Goal: Task Accomplishment & Management: Use online tool/utility

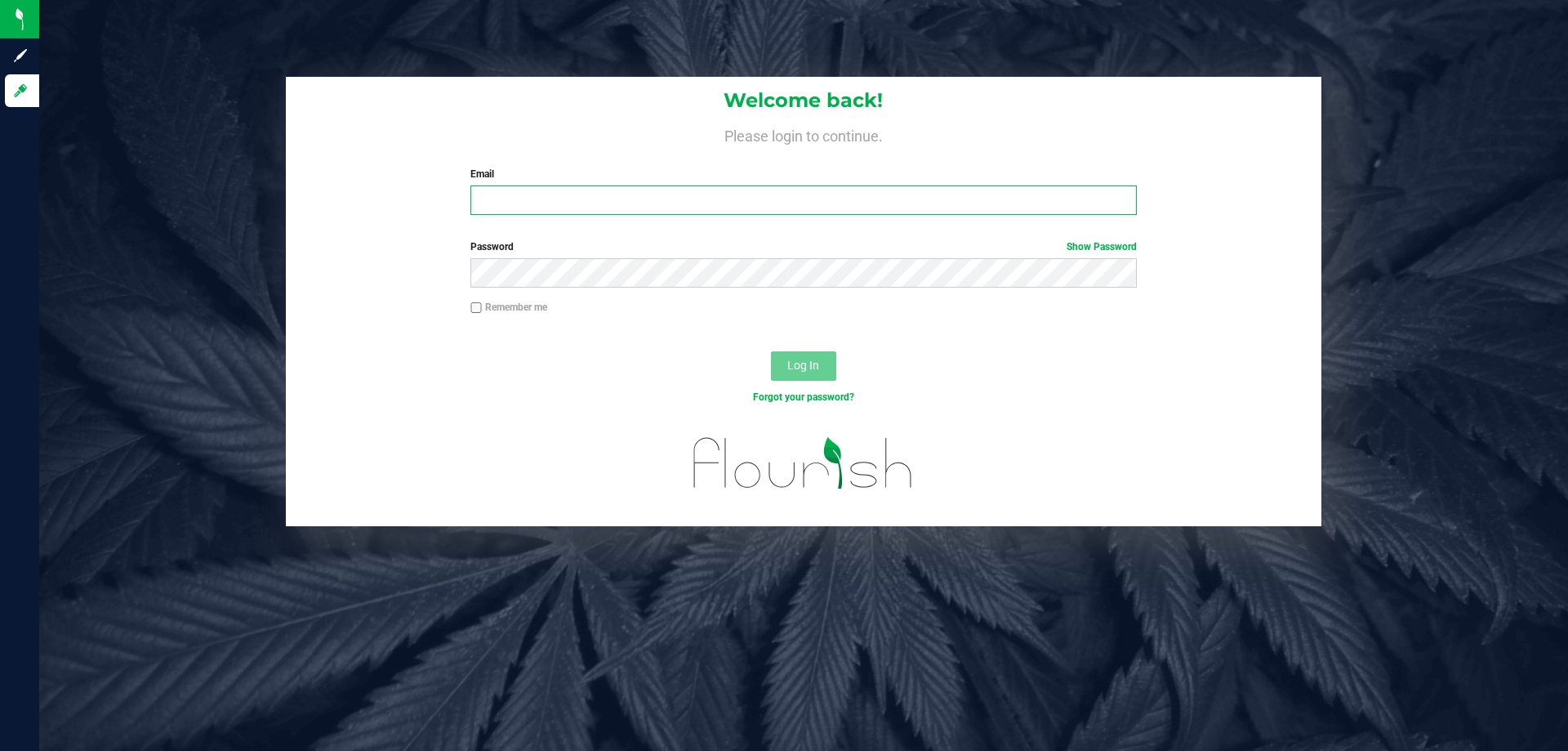
click at [501, 191] on input "Email" at bounding box center [804, 200] width 666 height 30
type input "[EMAIL_ADDRESS][DOMAIN_NAME]"
click at [771, 352] on button "Log In" at bounding box center [804, 367] width 65 height 30
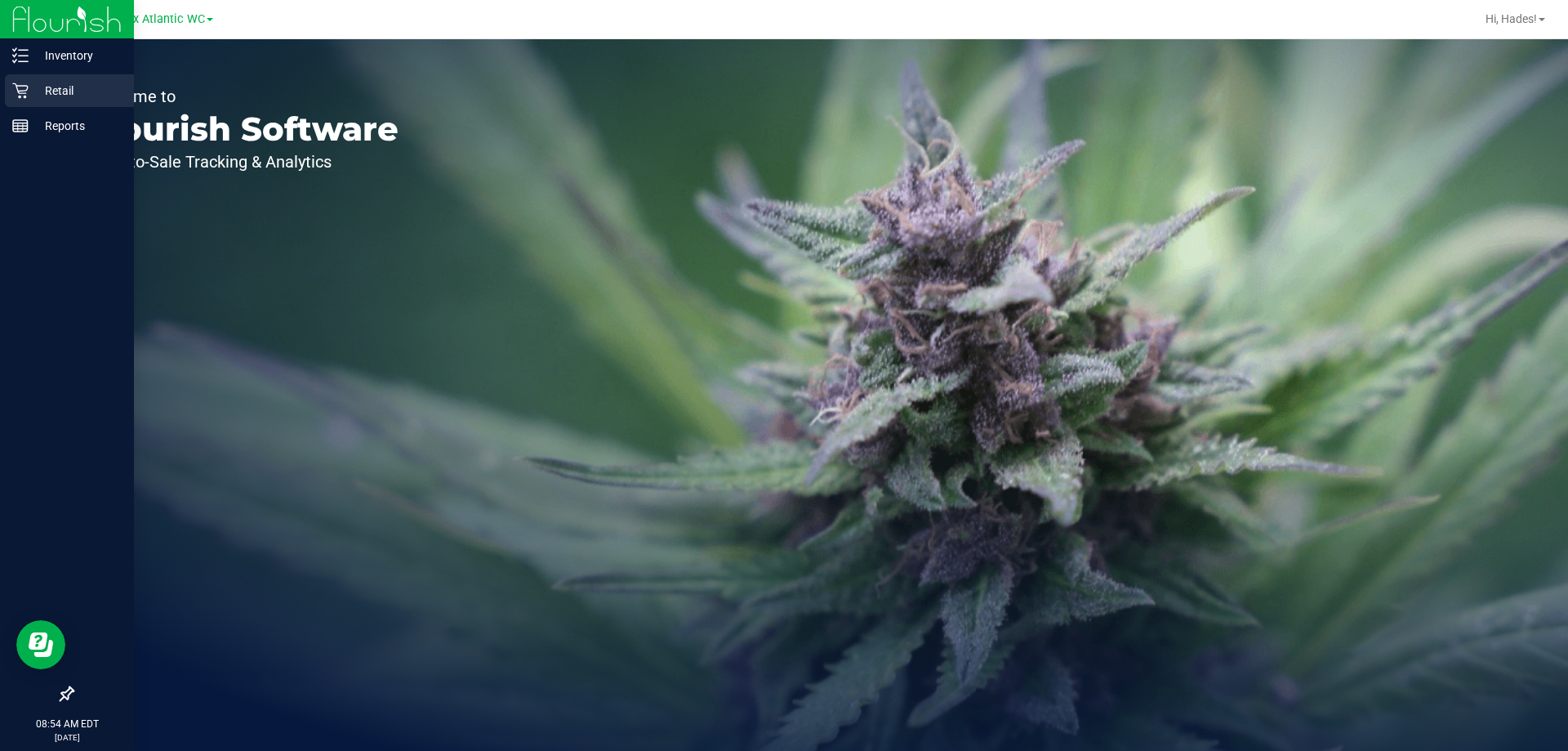
click at [46, 92] on p "Retail" at bounding box center [78, 91] width 98 height 20
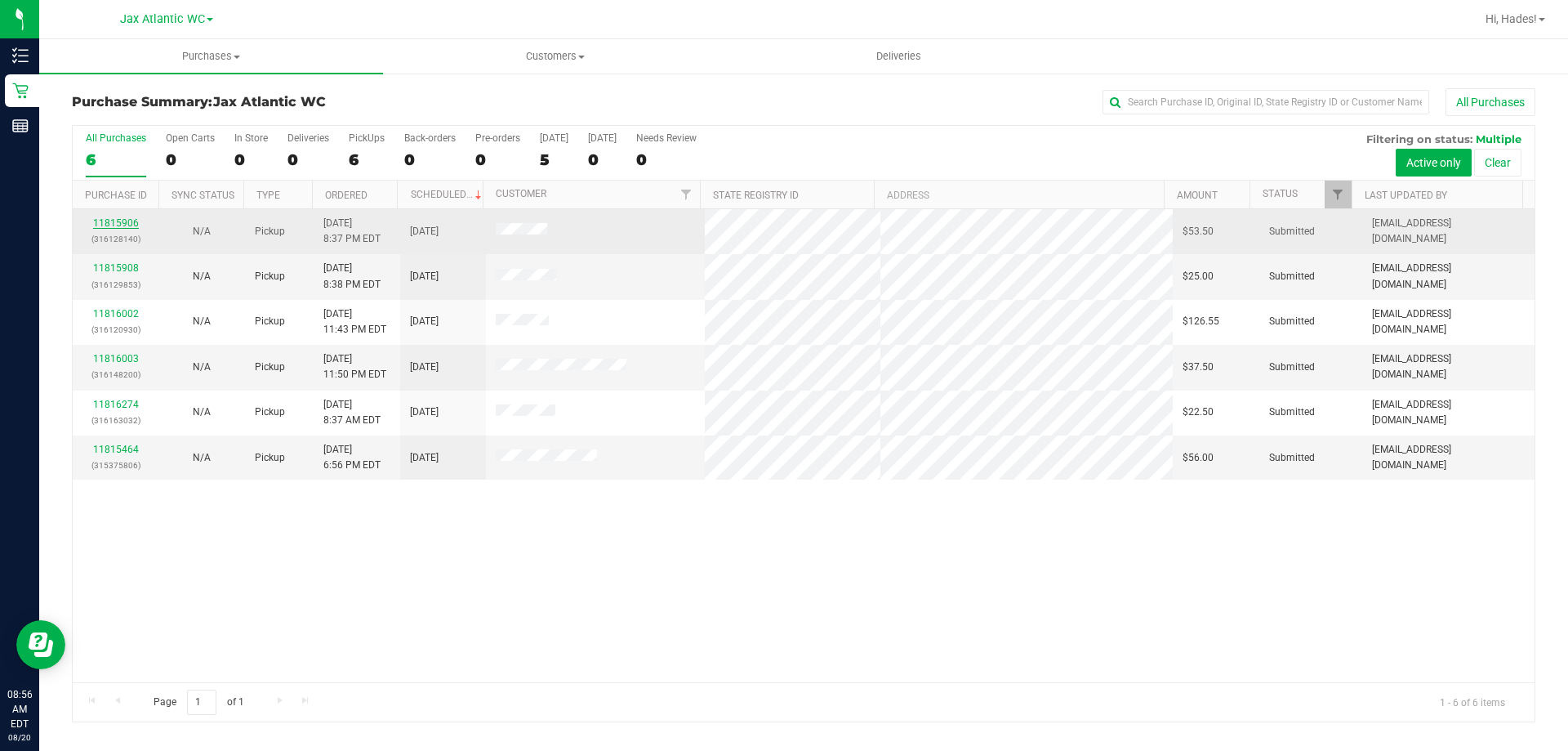
click at [117, 225] on link "11815906" at bounding box center [116, 224] width 45 height 12
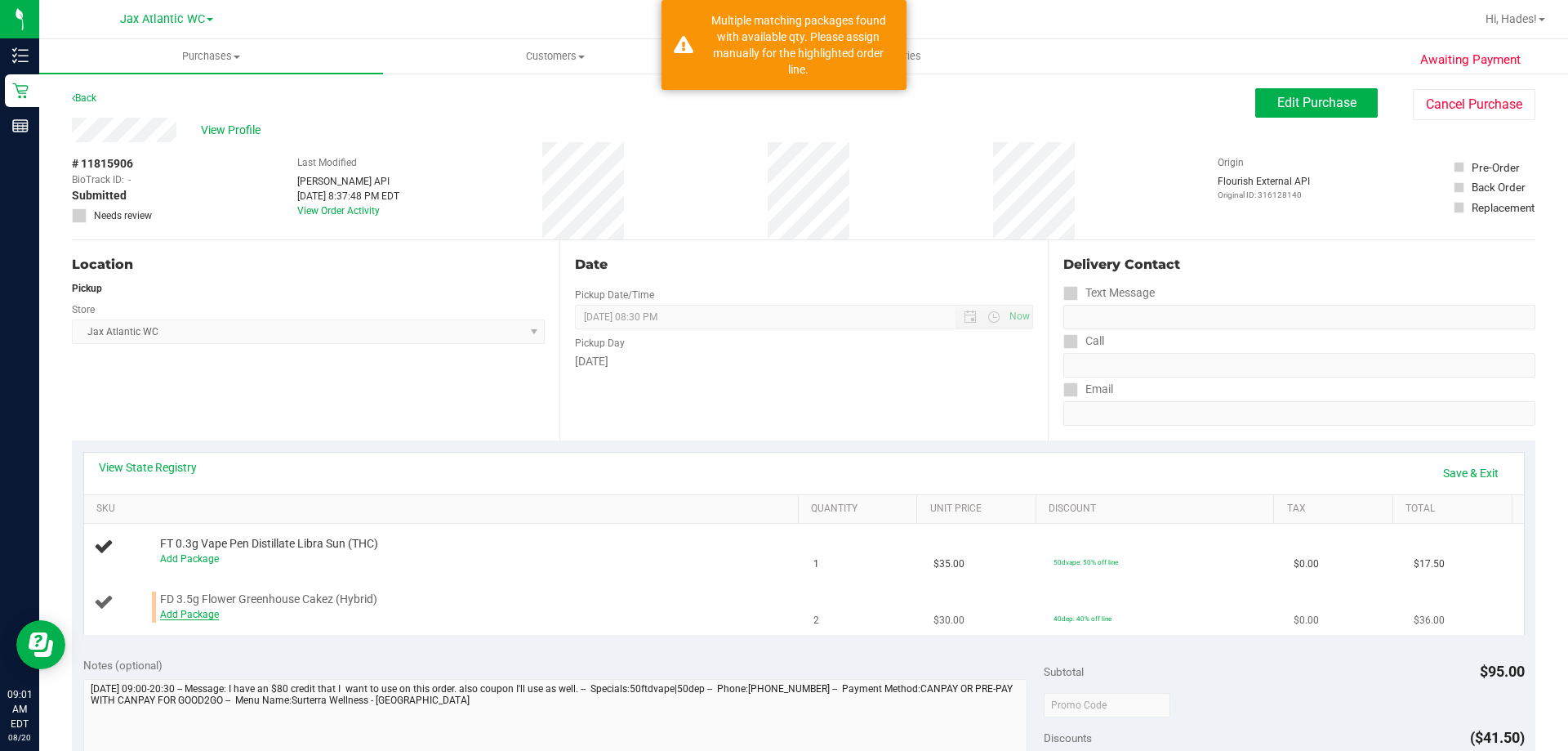
click at [176, 616] on link "Add Package" at bounding box center [190, 615] width 59 height 12
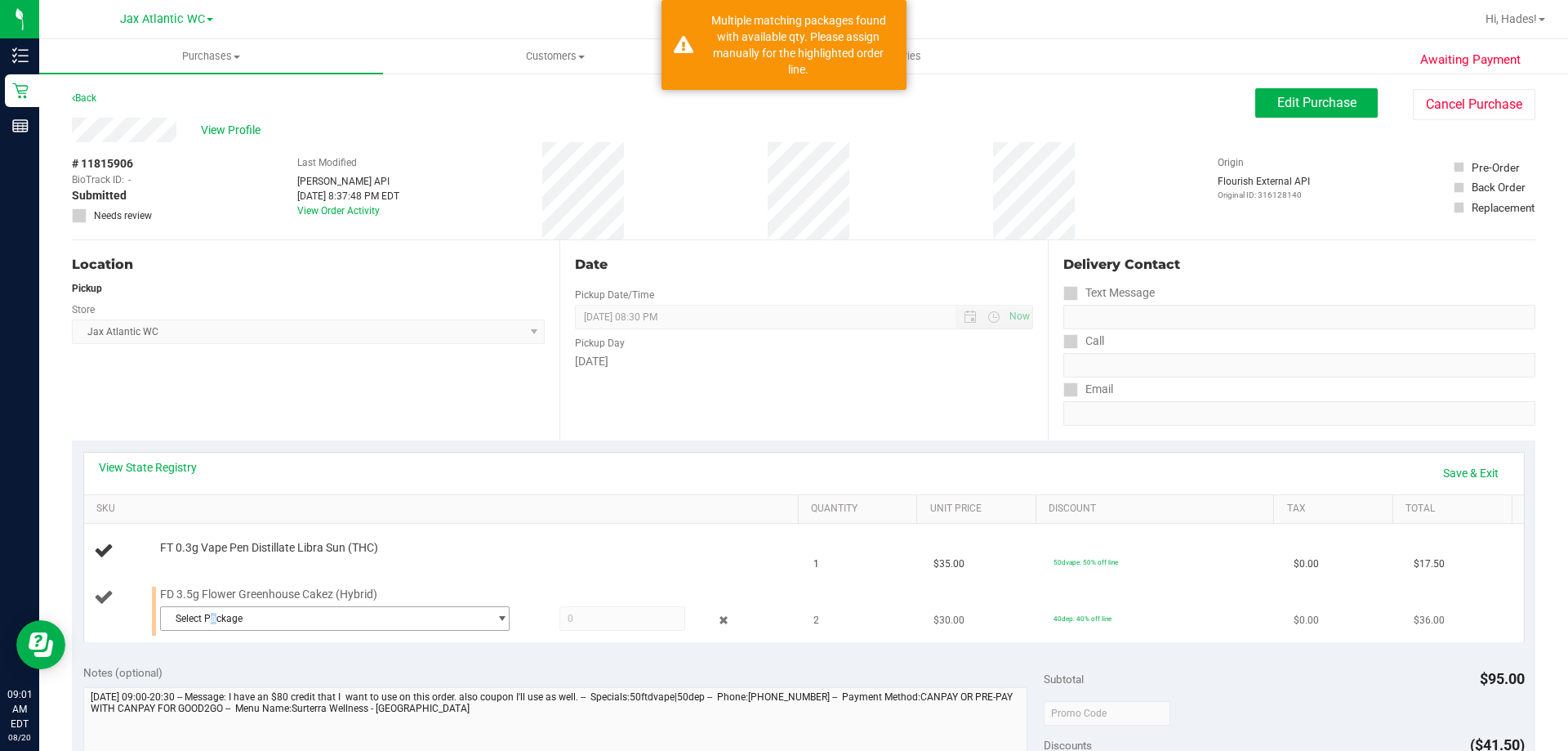
click at [213, 623] on span "Select Package" at bounding box center [324, 618] width 328 height 23
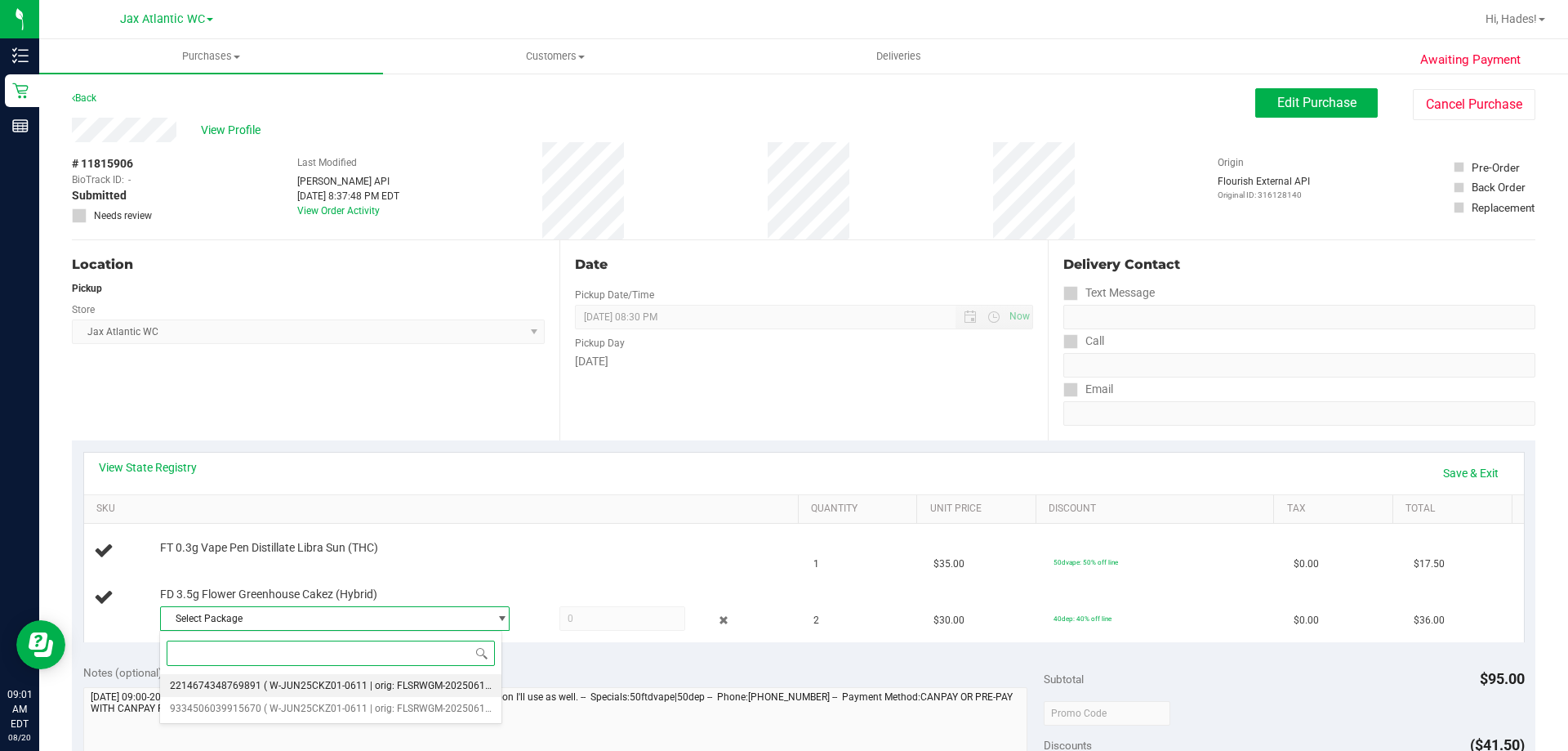
click at [236, 682] on span "2214674348769891" at bounding box center [215, 686] width 92 height 12
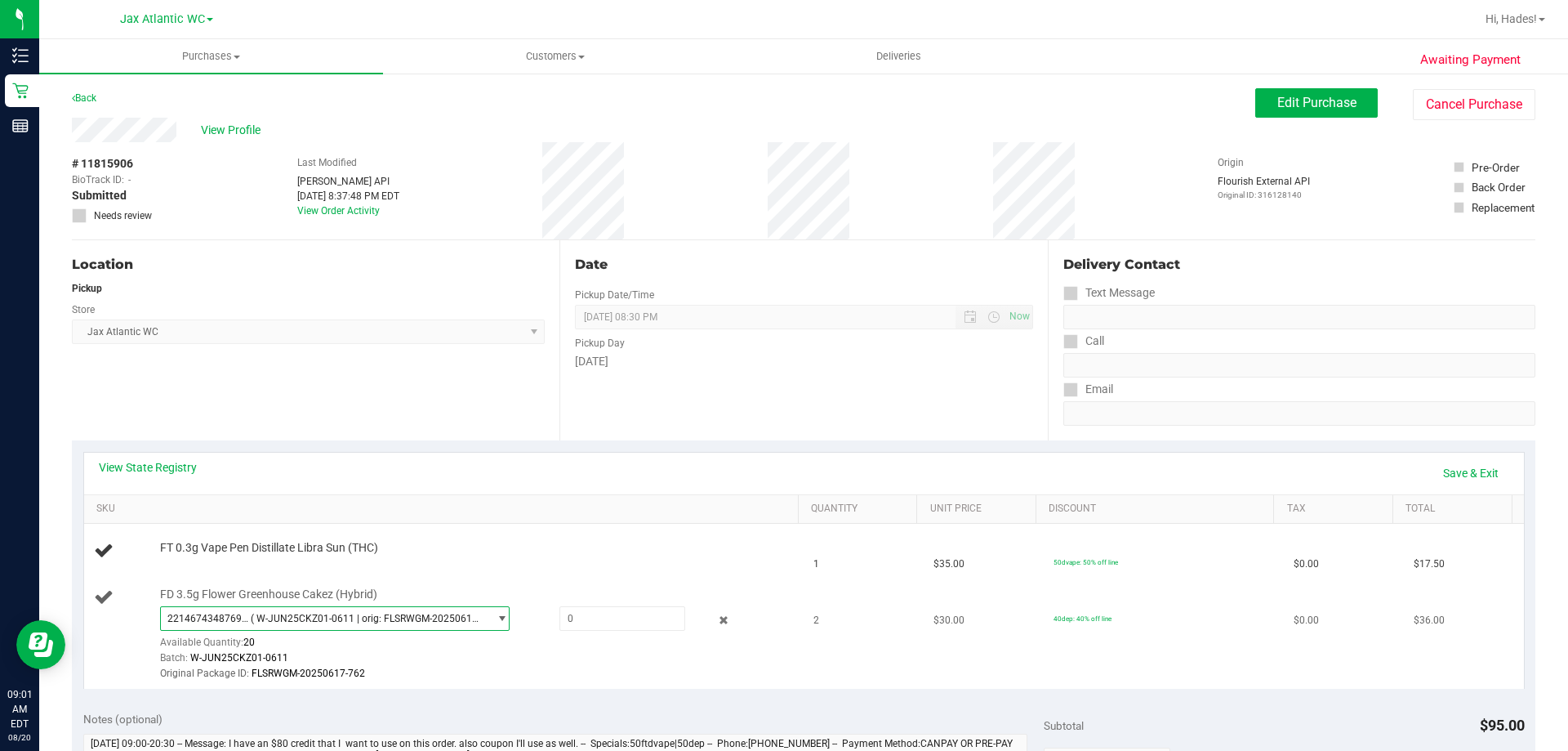
click at [384, 609] on span "2214674348769891 ( W-JUN25CKZ01-0611 | orig: FLSRWGM-20250617-762 )" at bounding box center [324, 618] width 328 height 23
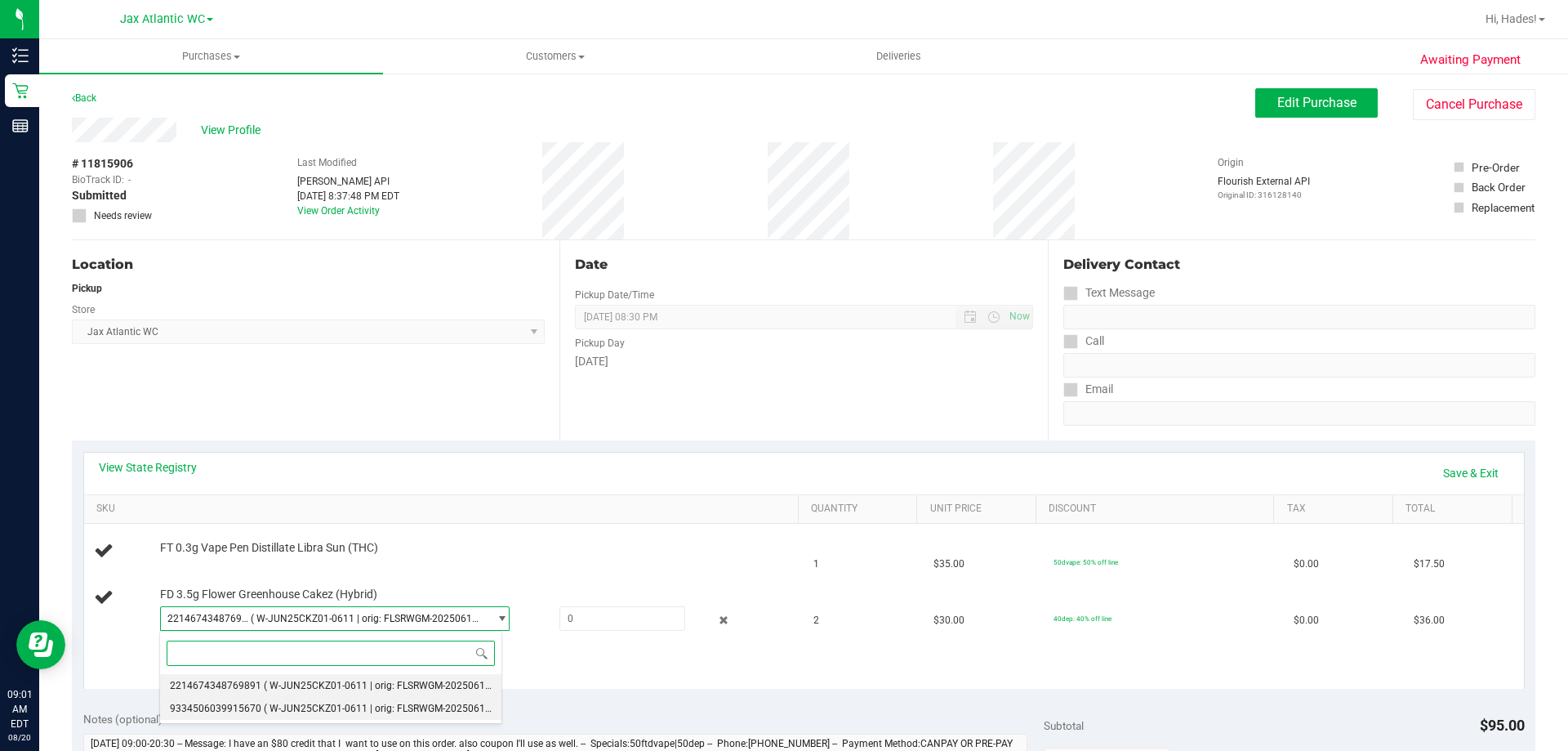
click at [338, 706] on span "( W-JUN25CKZ01-0611 | orig: FLSRWGM-20250617-724 )" at bounding box center [390, 709] width 252 height 12
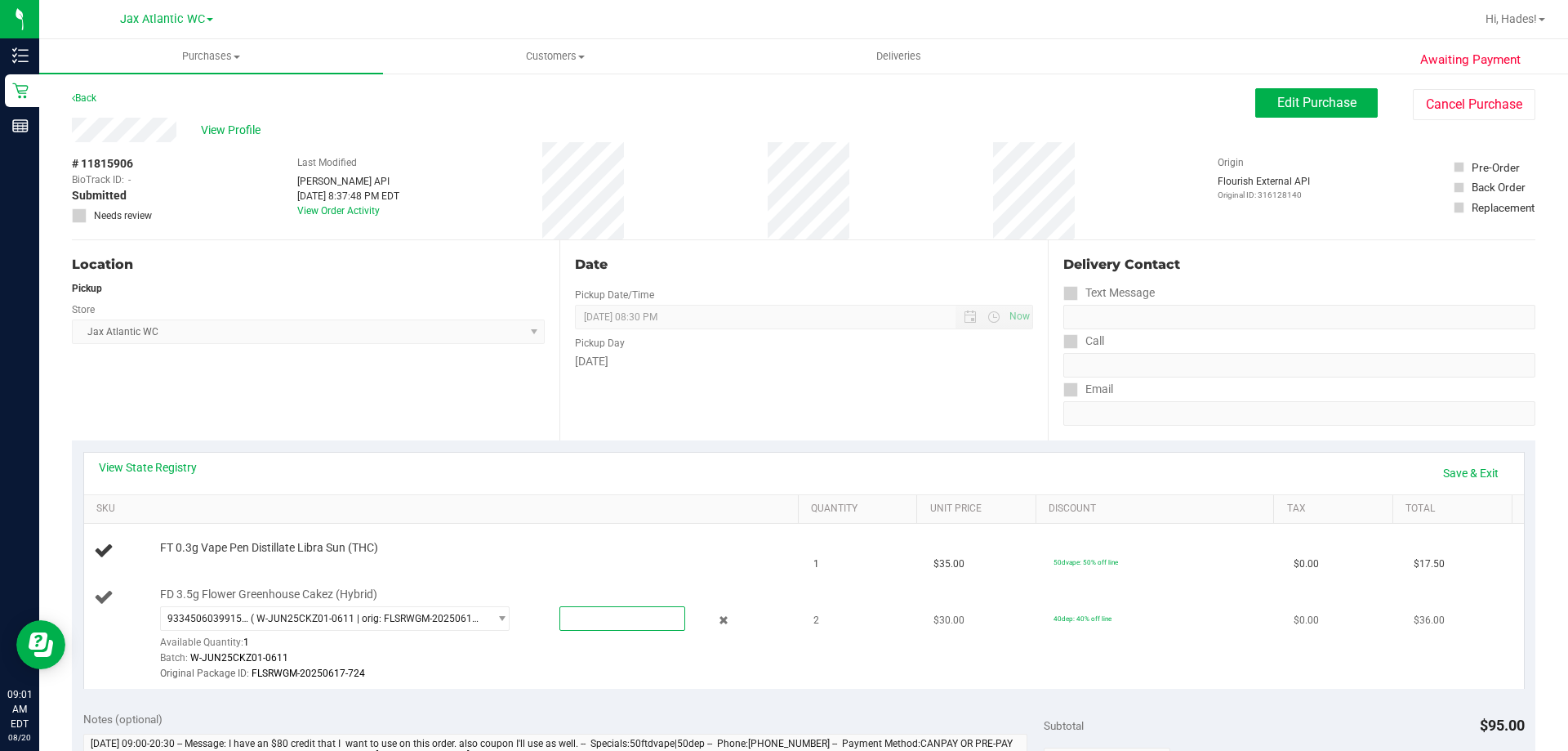
click at [576, 625] on span at bounding box center [622, 618] width 126 height 25
type input "1"
type input "1.0000"
click at [508, 678] on div "Original Package ID: FLSRWGM-20250617-724" at bounding box center [476, 674] width 630 height 16
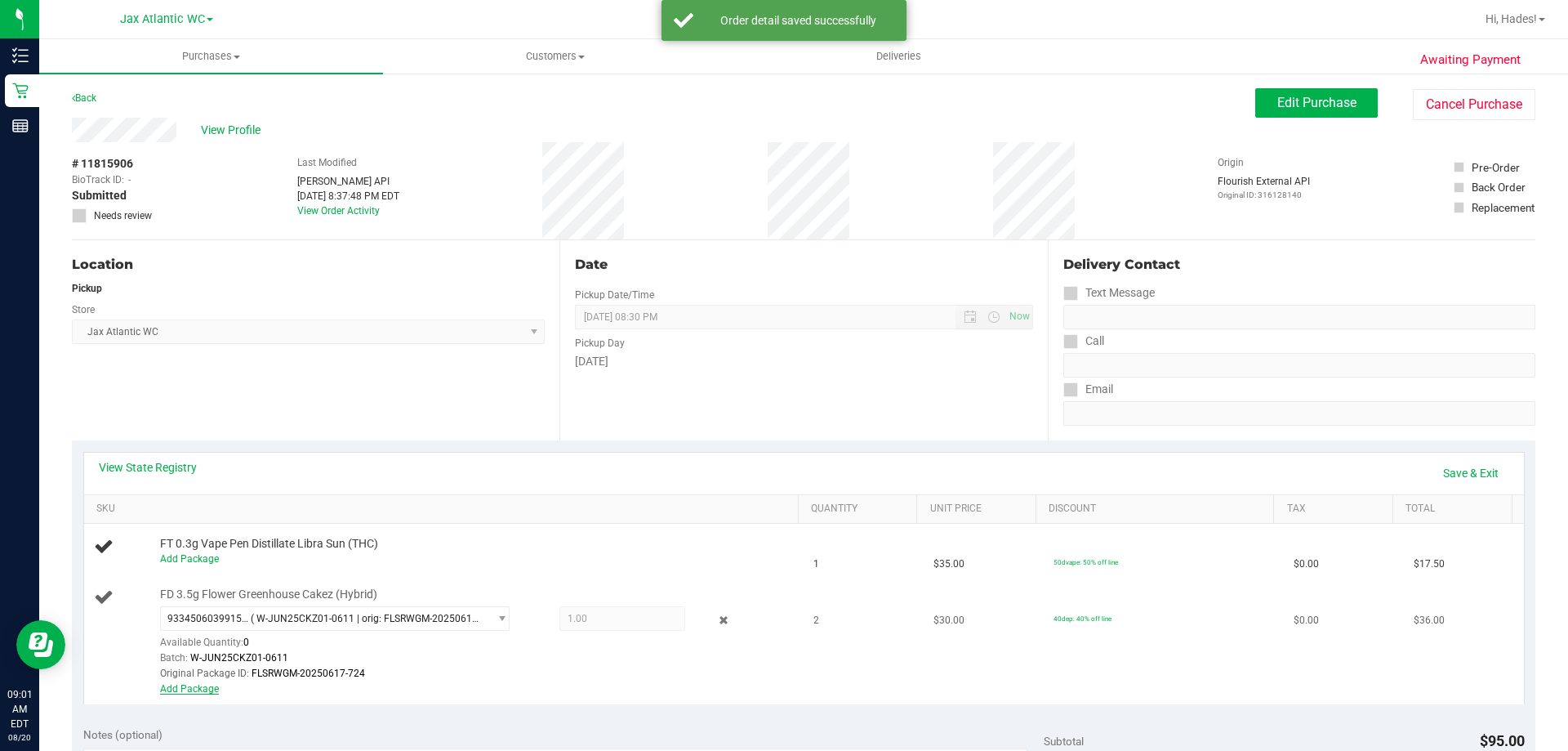
click at [207, 691] on link "Add Package" at bounding box center [190, 689] width 59 height 12
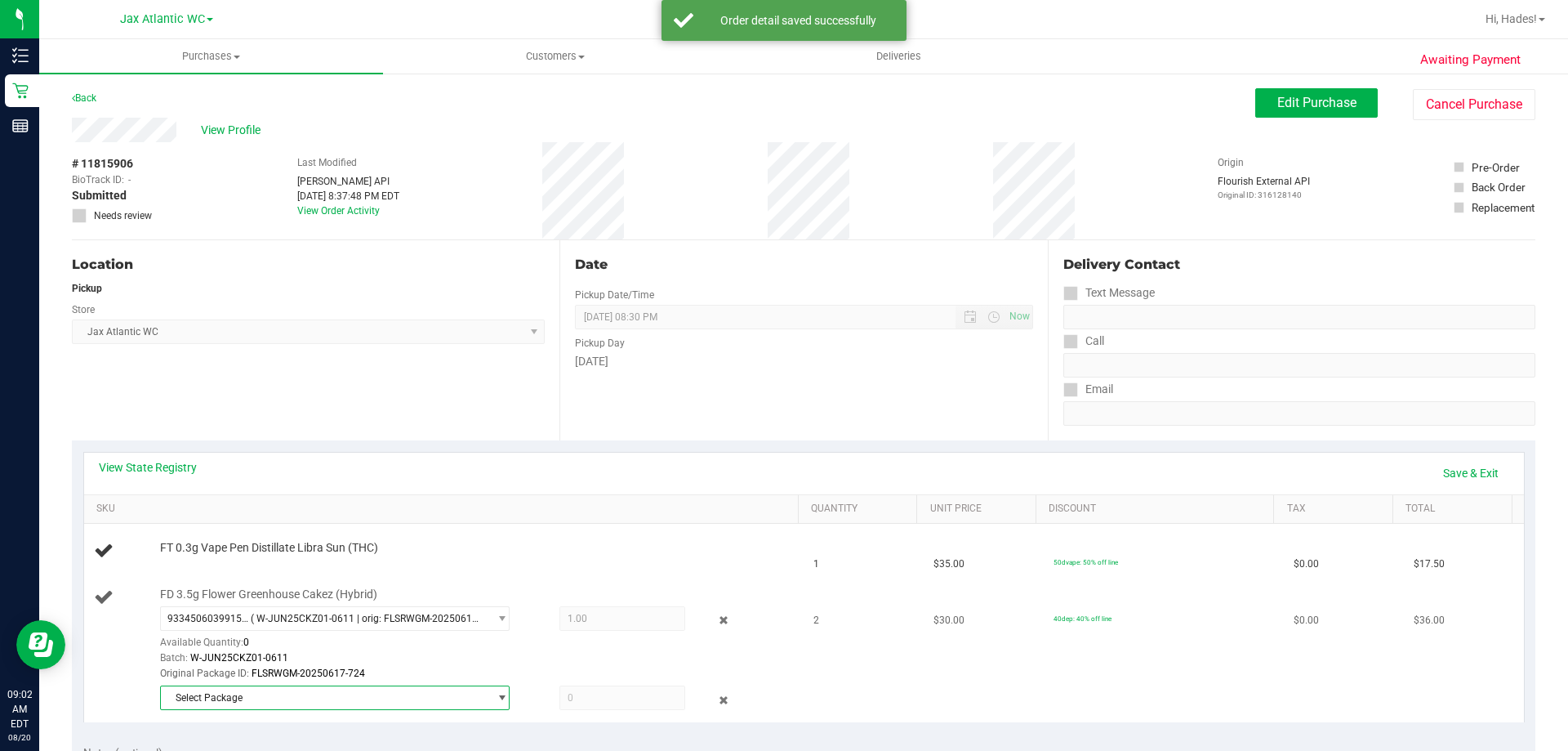
click at [217, 709] on span "Select Package" at bounding box center [324, 698] width 328 height 23
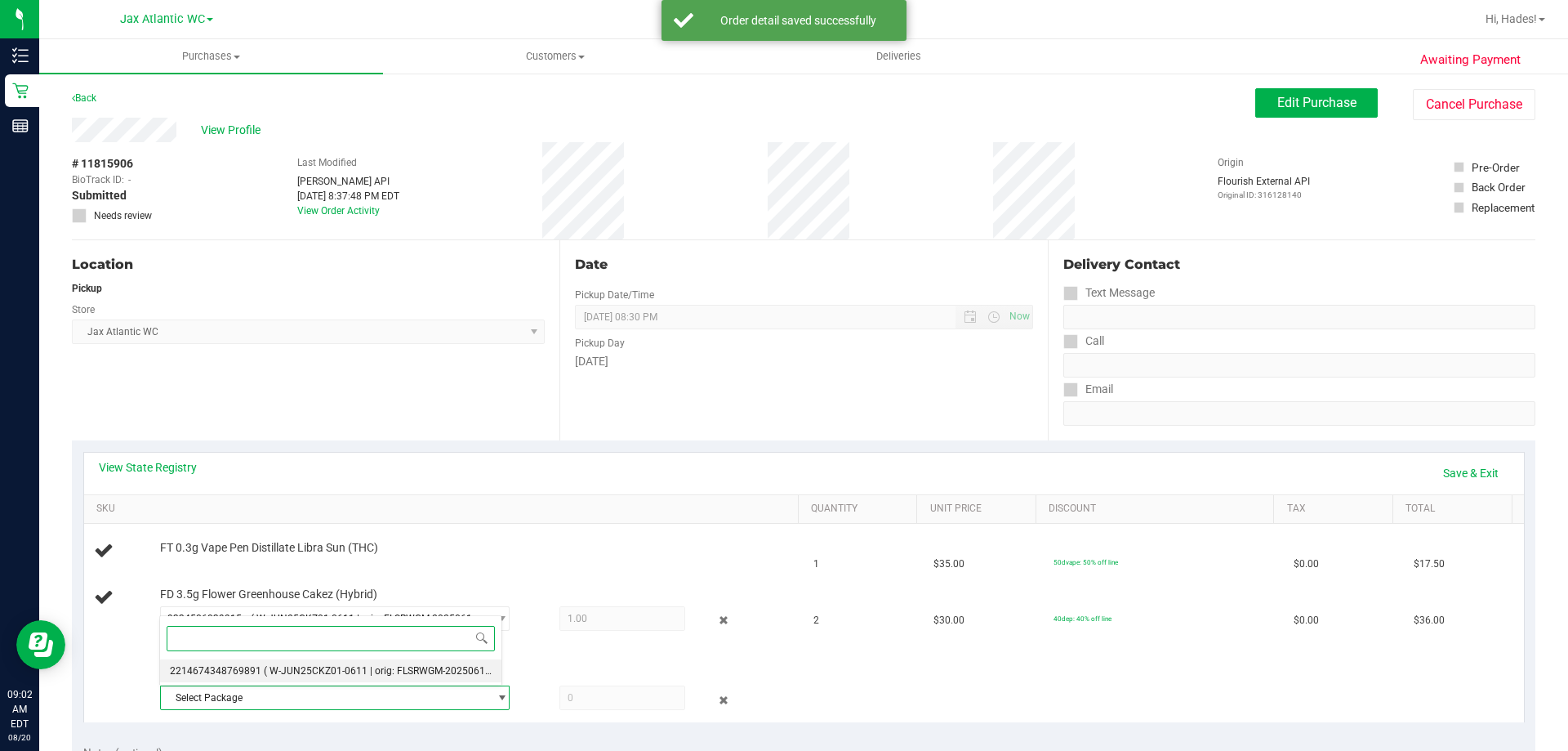
click at [230, 675] on span "2214674348769891" at bounding box center [215, 671] width 92 height 12
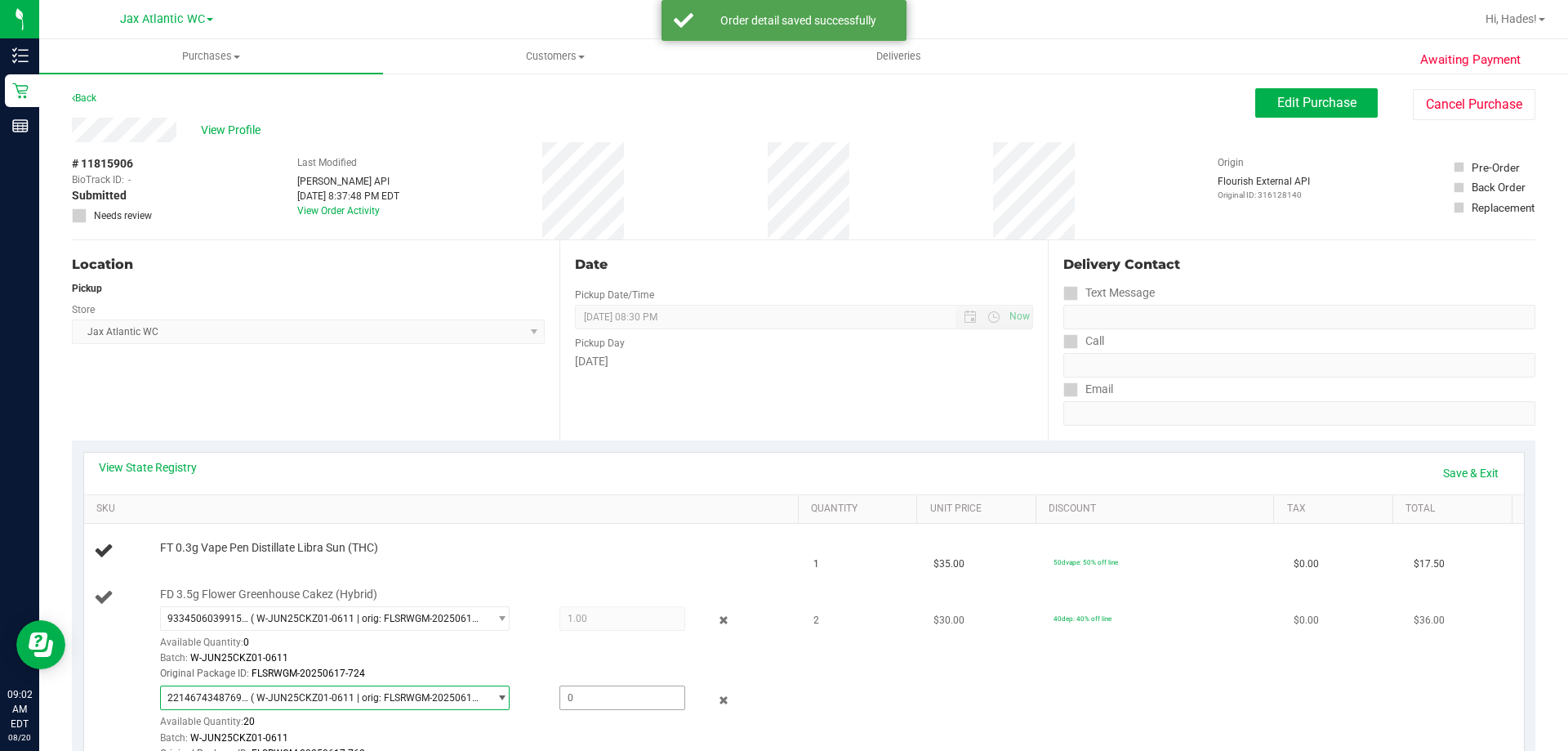
click at [566, 694] on span at bounding box center [622, 698] width 126 height 25
type input "1"
type input "1.0000"
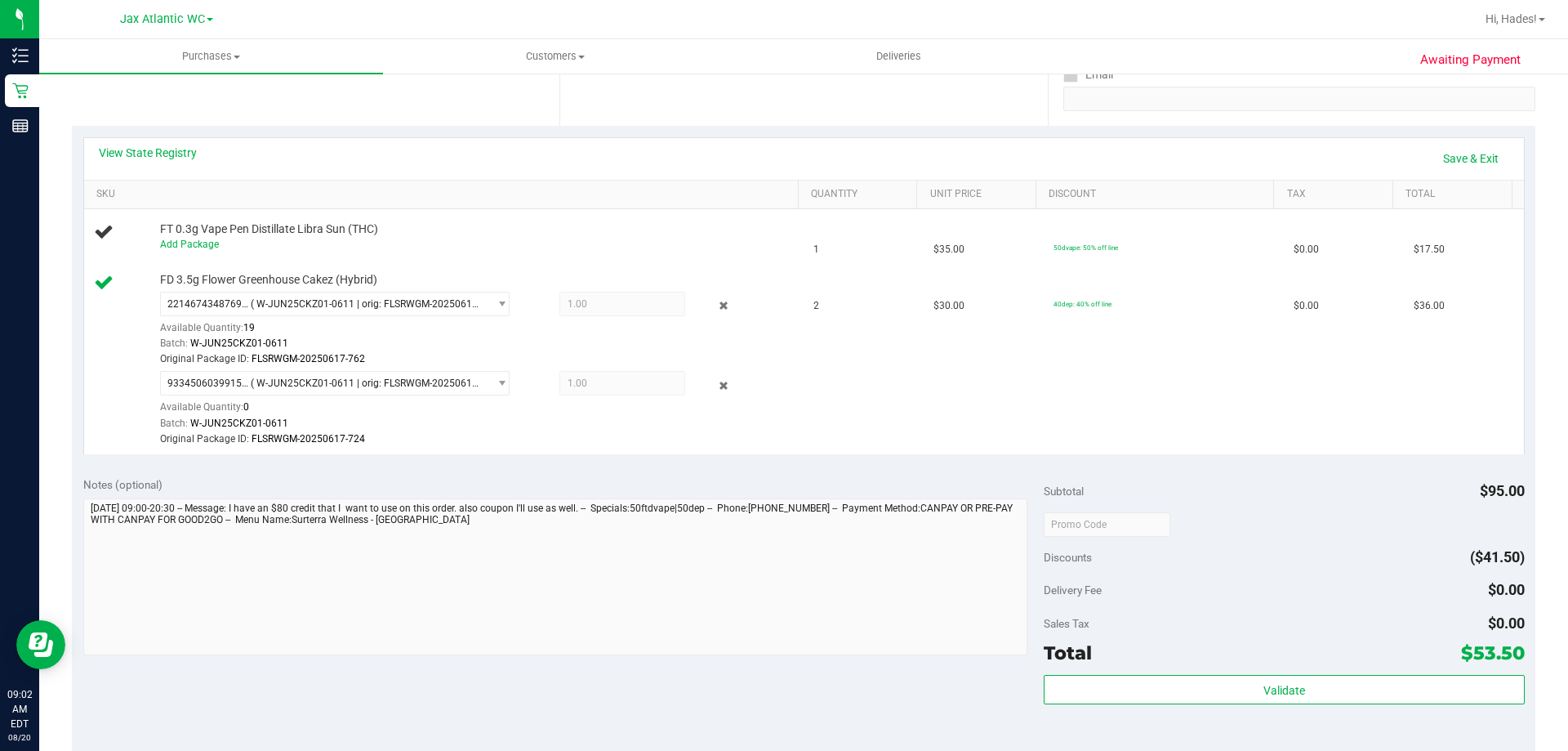
scroll to position [327, 0]
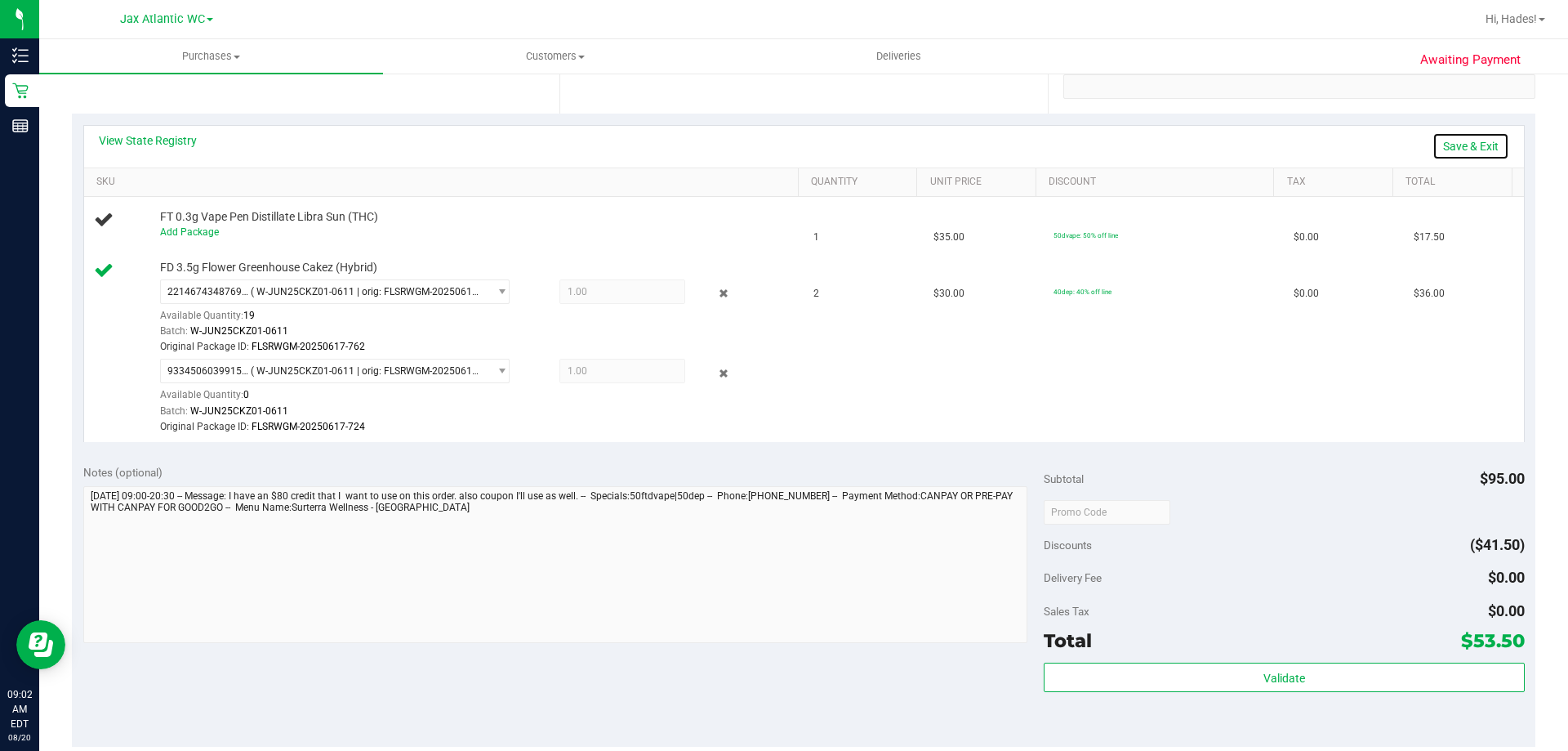
click at [1437, 144] on link "Save & Exit" at bounding box center [1470, 146] width 77 height 28
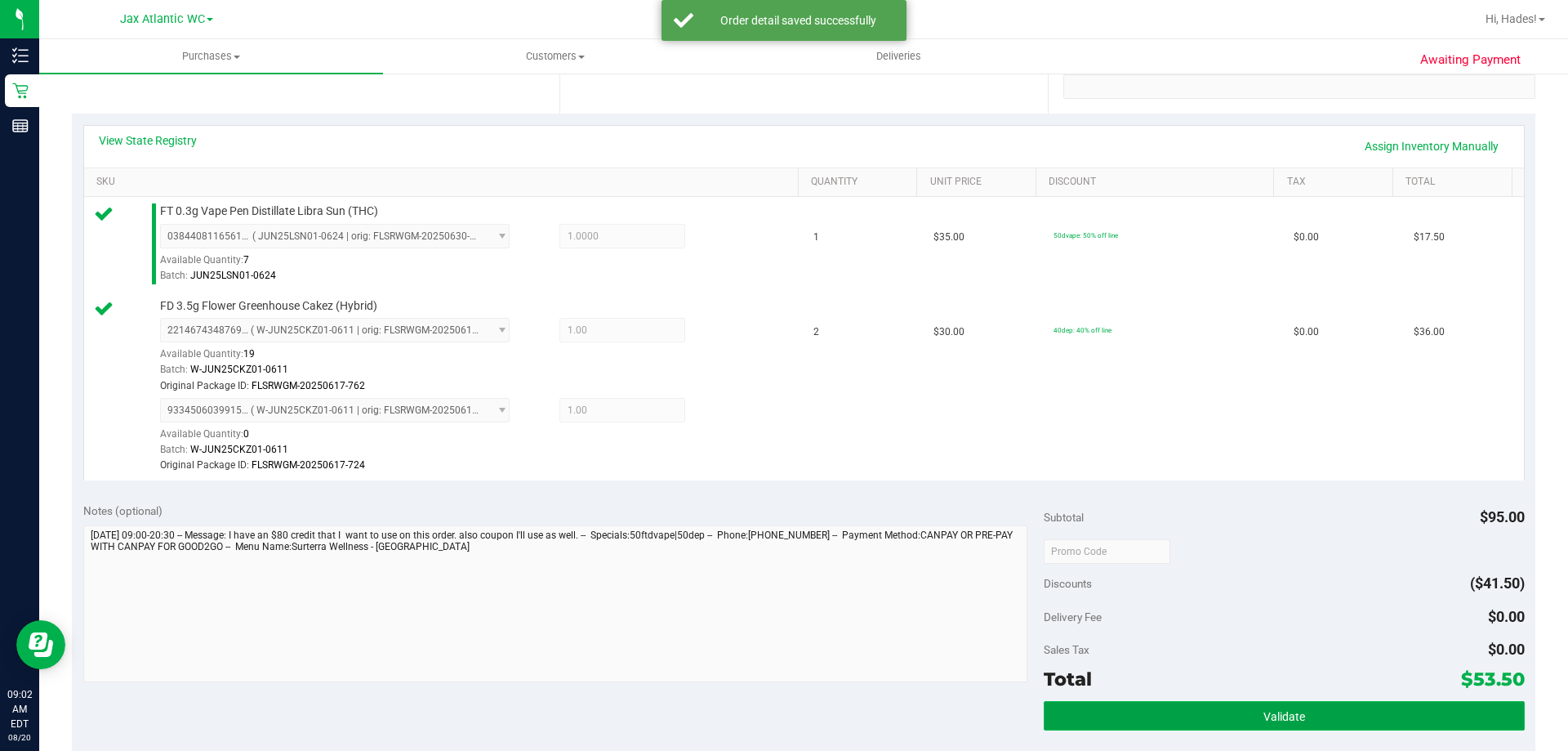
click at [1270, 711] on span "Validate" at bounding box center [1284, 717] width 41 height 13
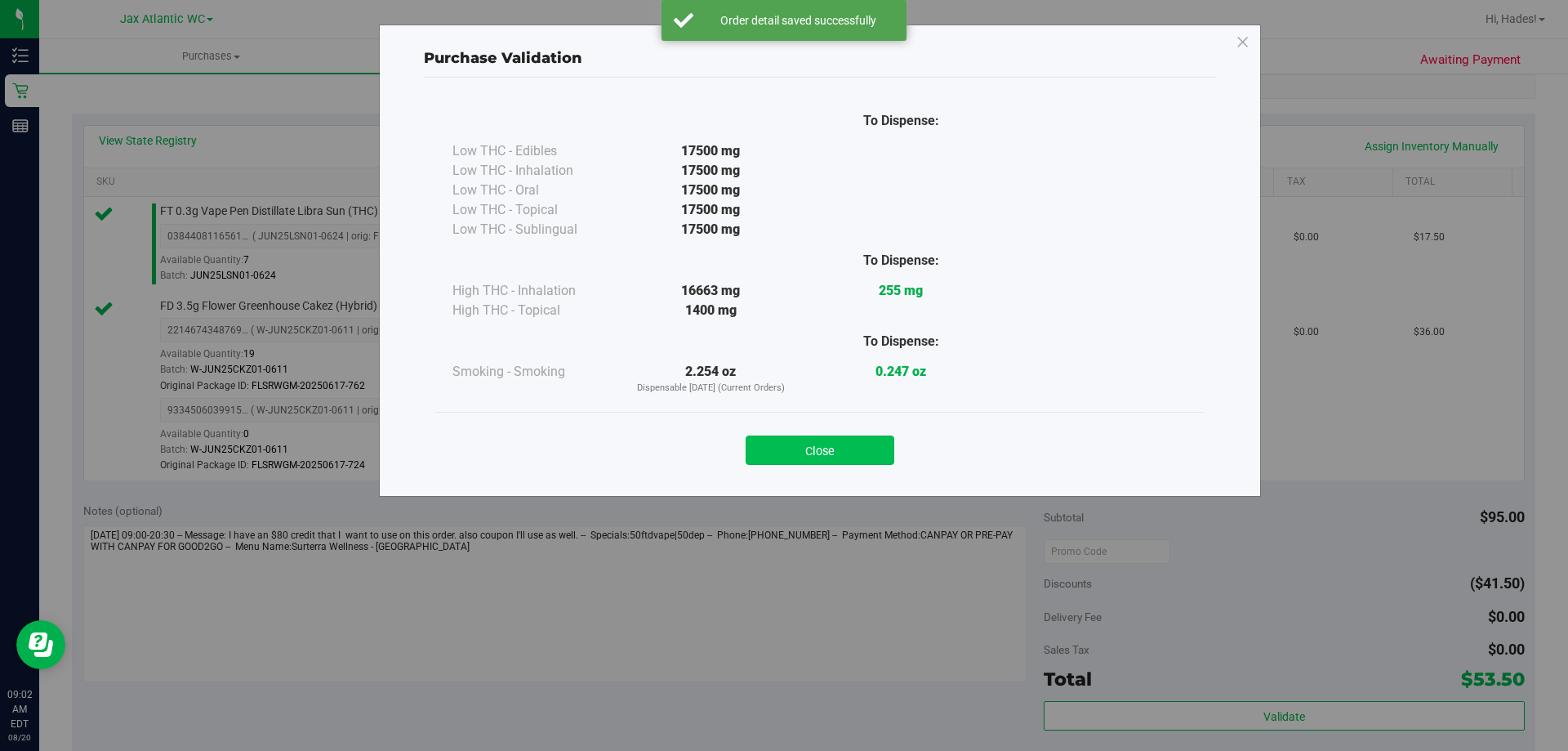
click at [854, 447] on button "Close" at bounding box center [819, 450] width 149 height 30
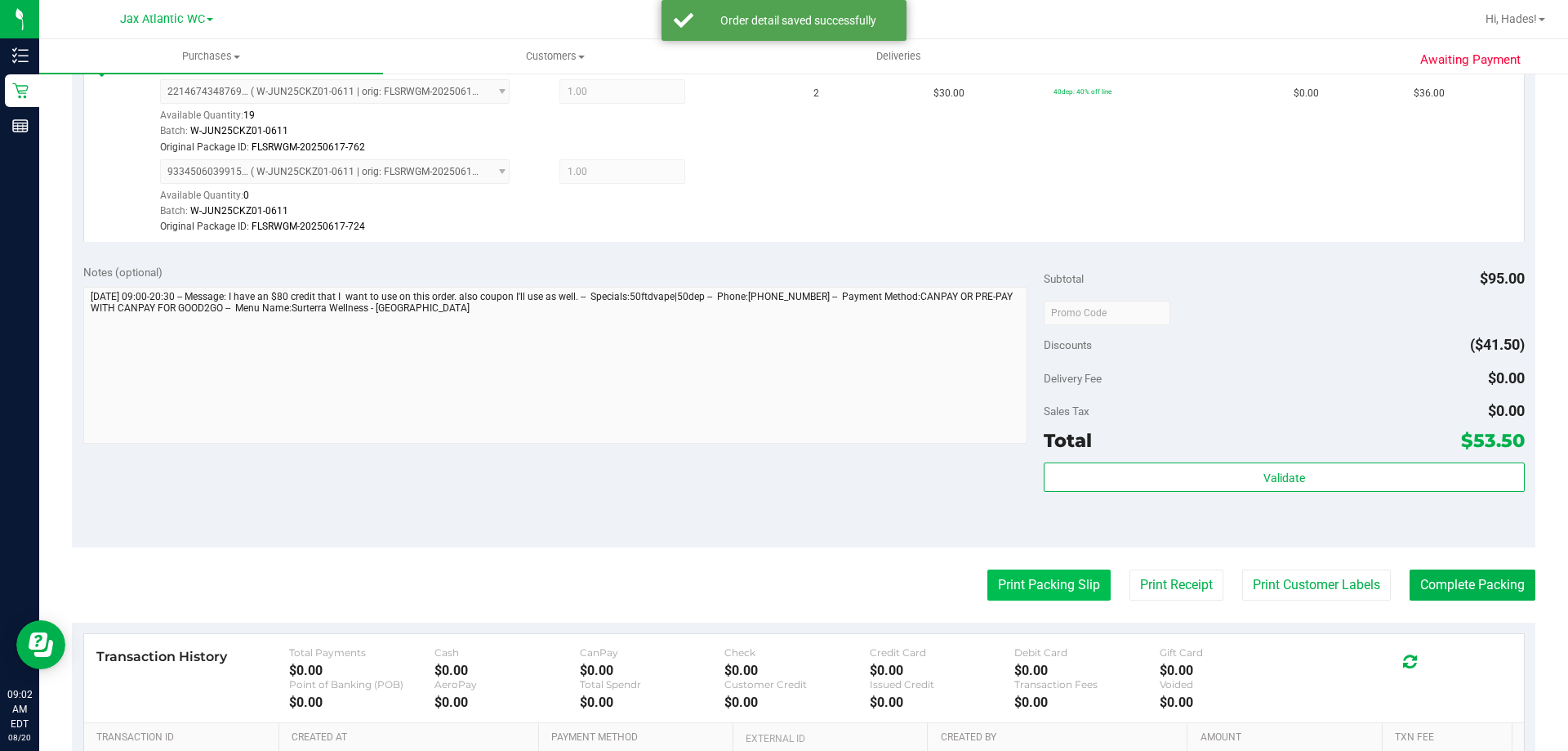
scroll to position [572, 0]
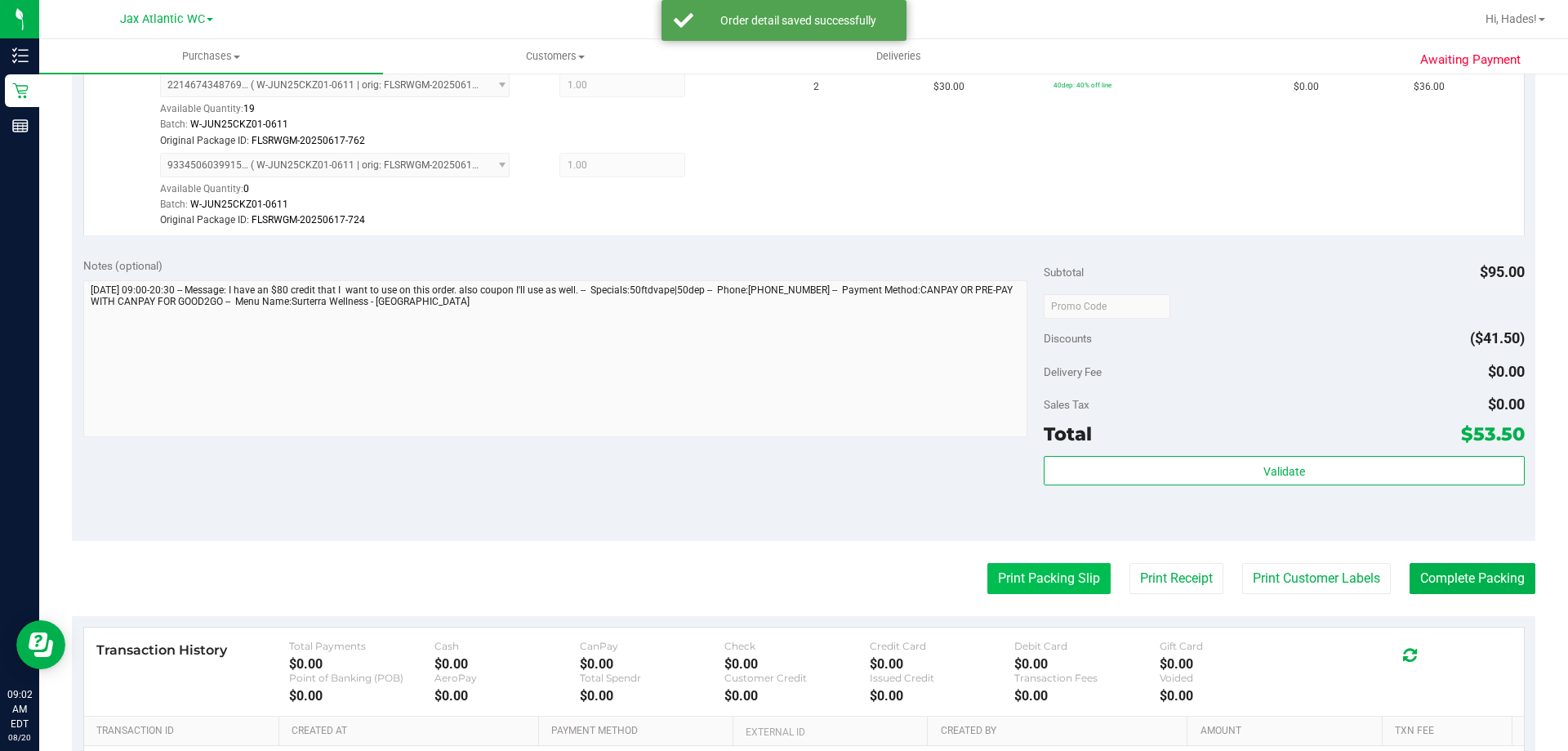
click at [1033, 581] on button "Print Packing Slip" at bounding box center [1048, 579] width 123 height 32
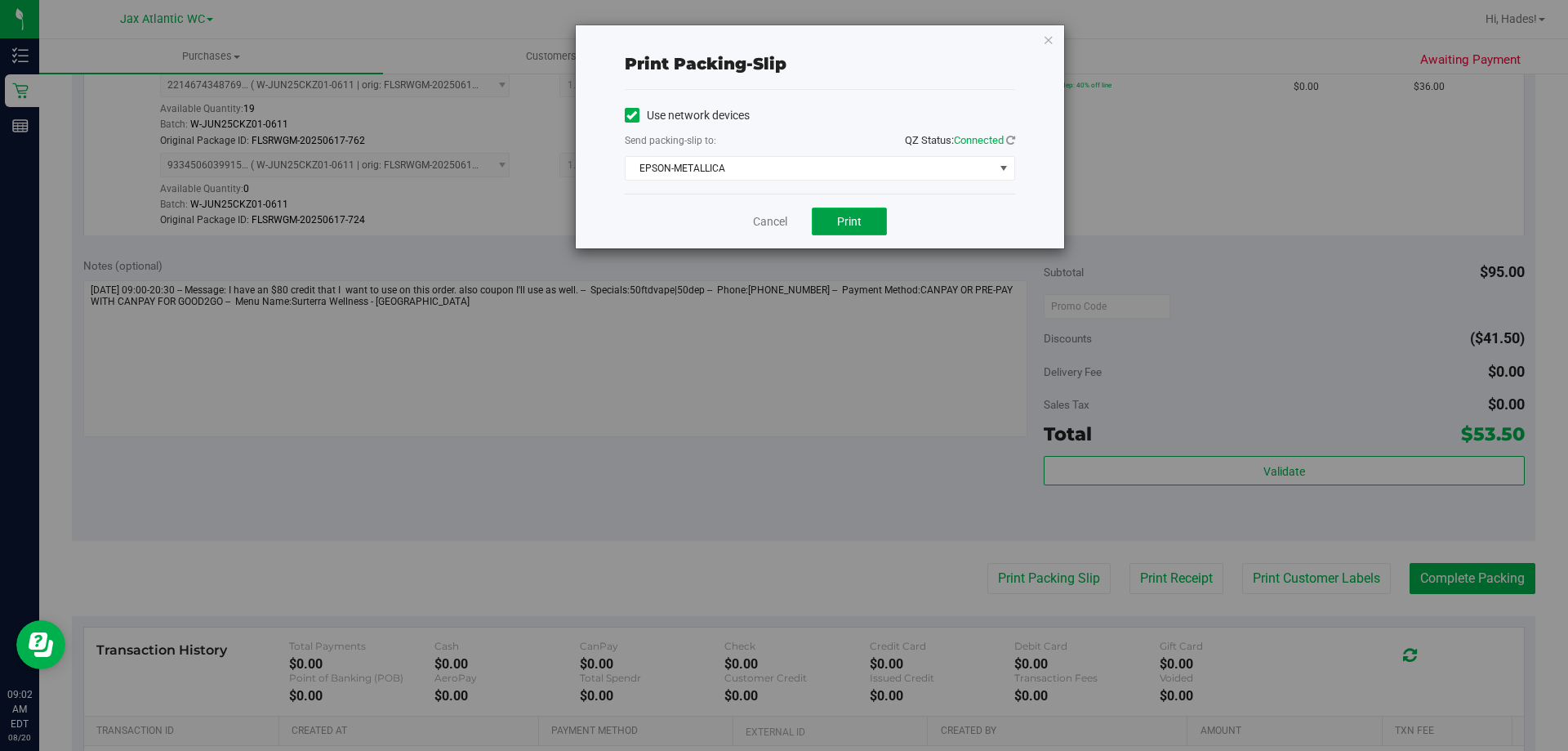
click at [849, 211] on button "Print" at bounding box center [849, 222] width 75 height 28
click at [766, 228] on link "Cancel" at bounding box center [770, 221] width 34 height 17
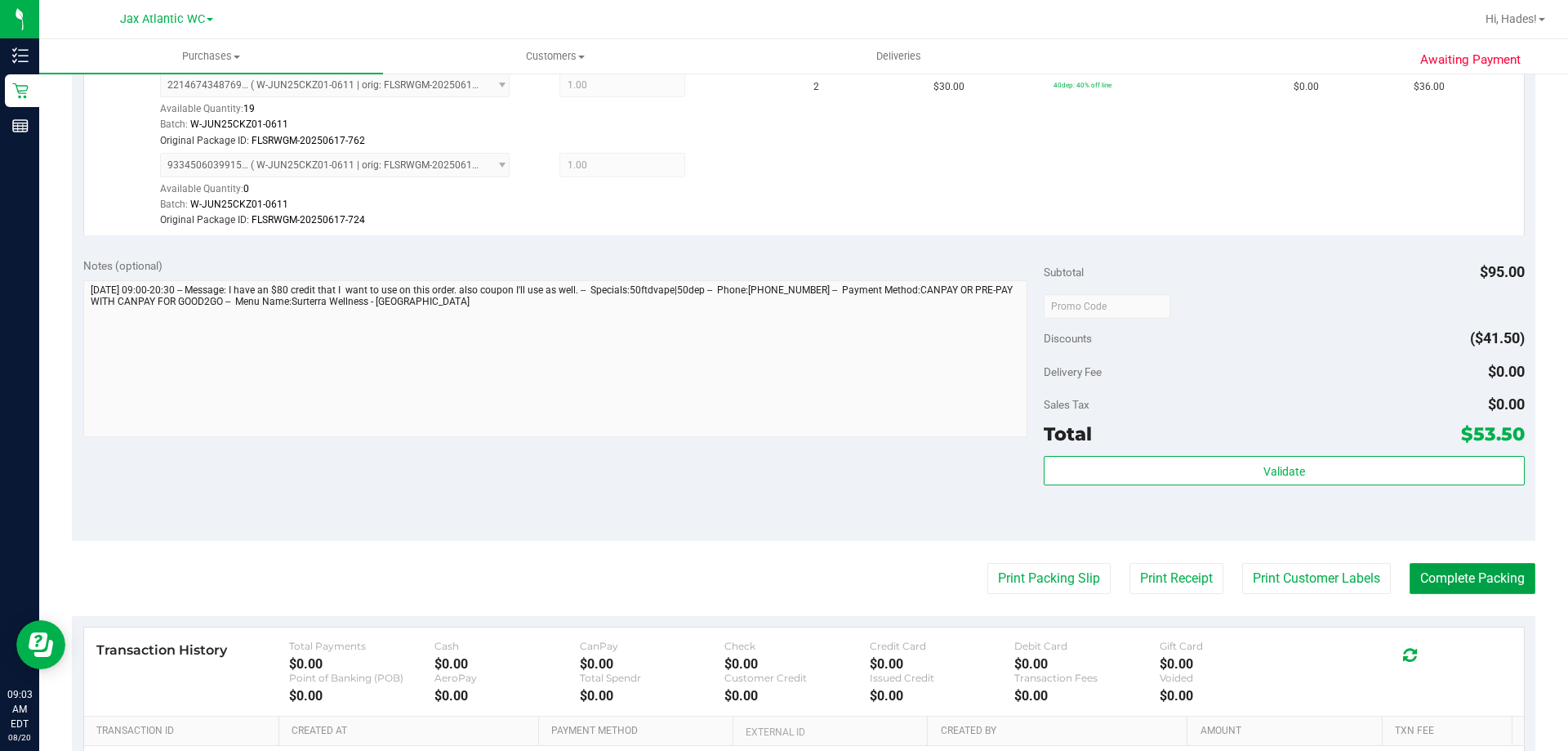
click at [1496, 589] on button "Complete Packing" at bounding box center [1472, 579] width 126 height 32
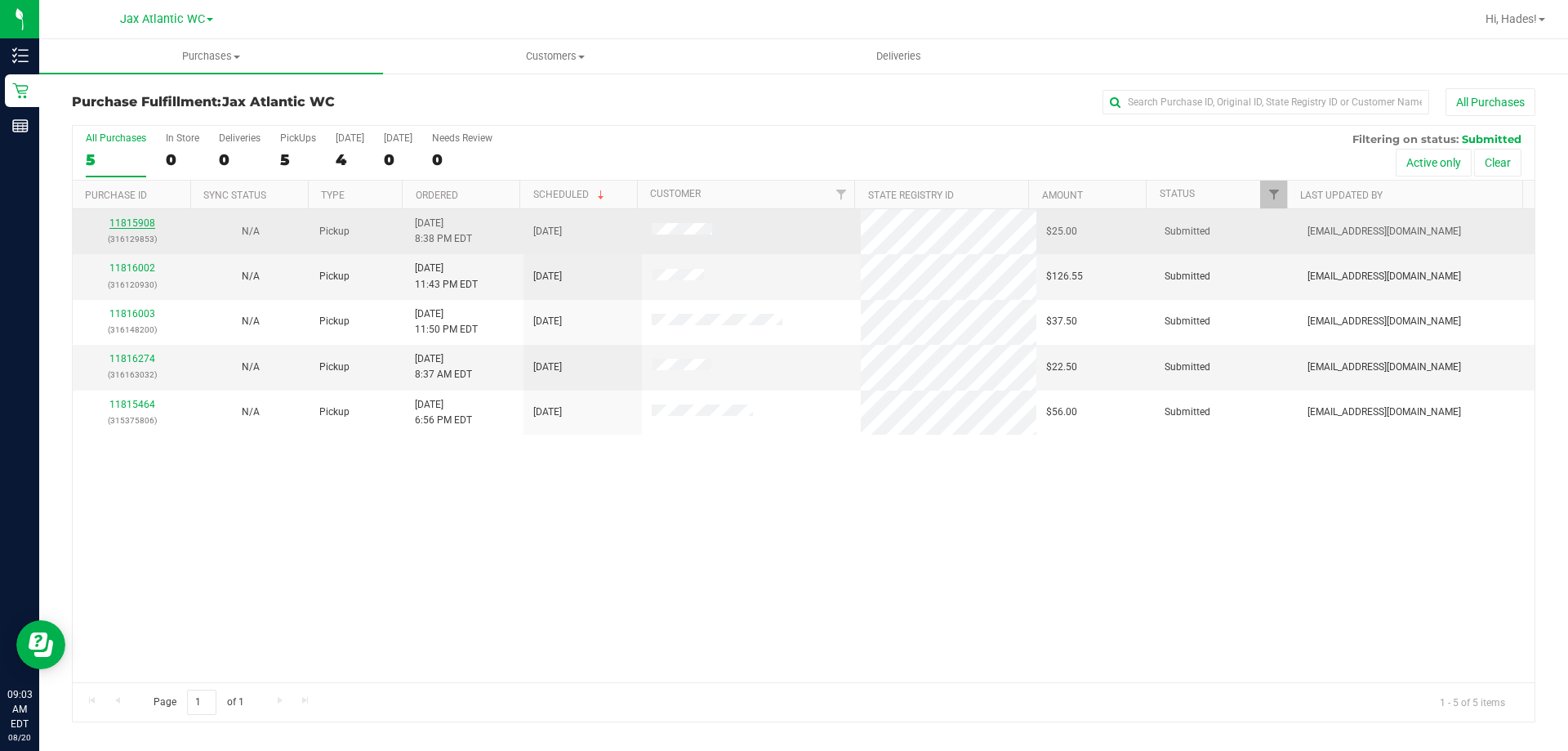
click at [141, 223] on link "11815908" at bounding box center [132, 224] width 45 height 12
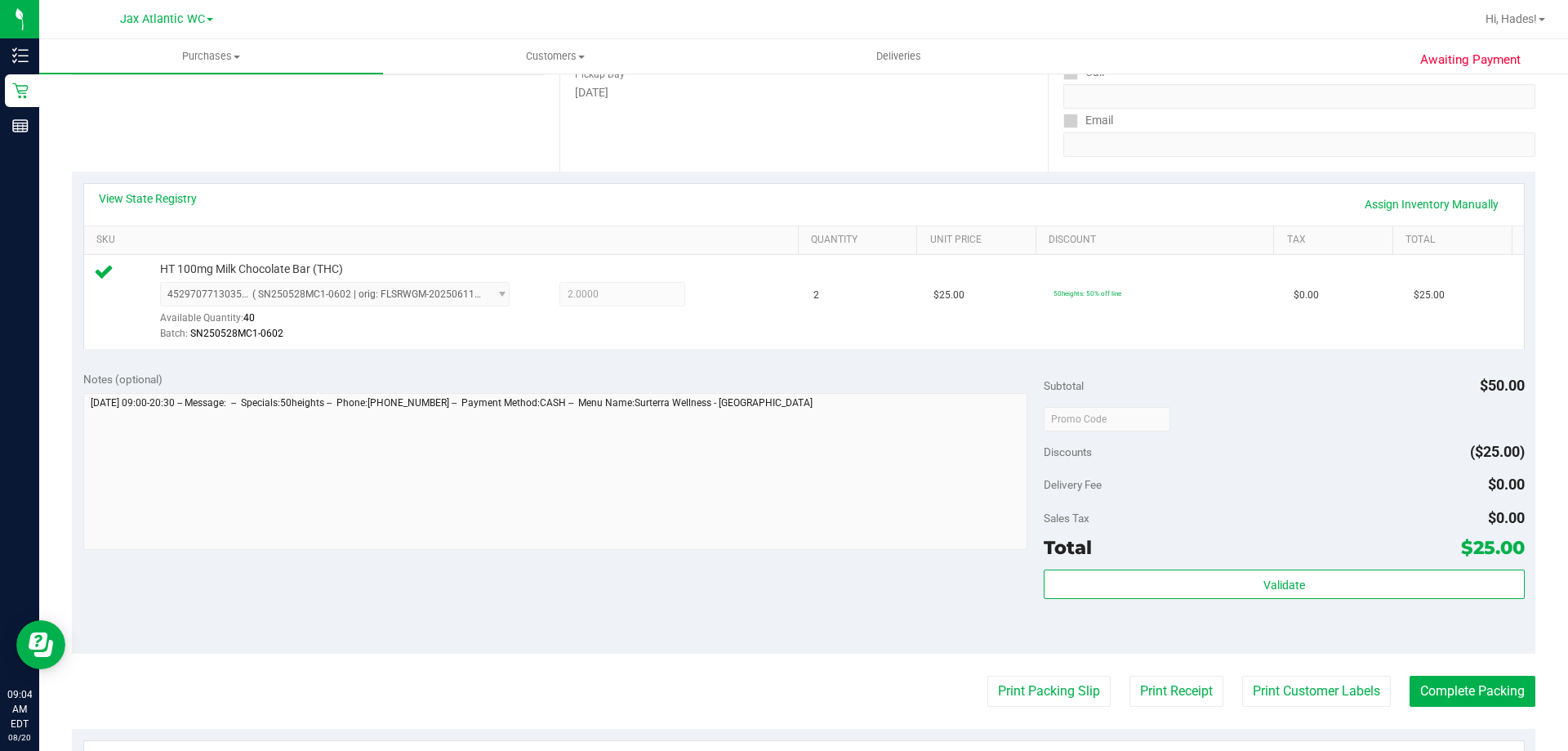
scroll to position [327, 0]
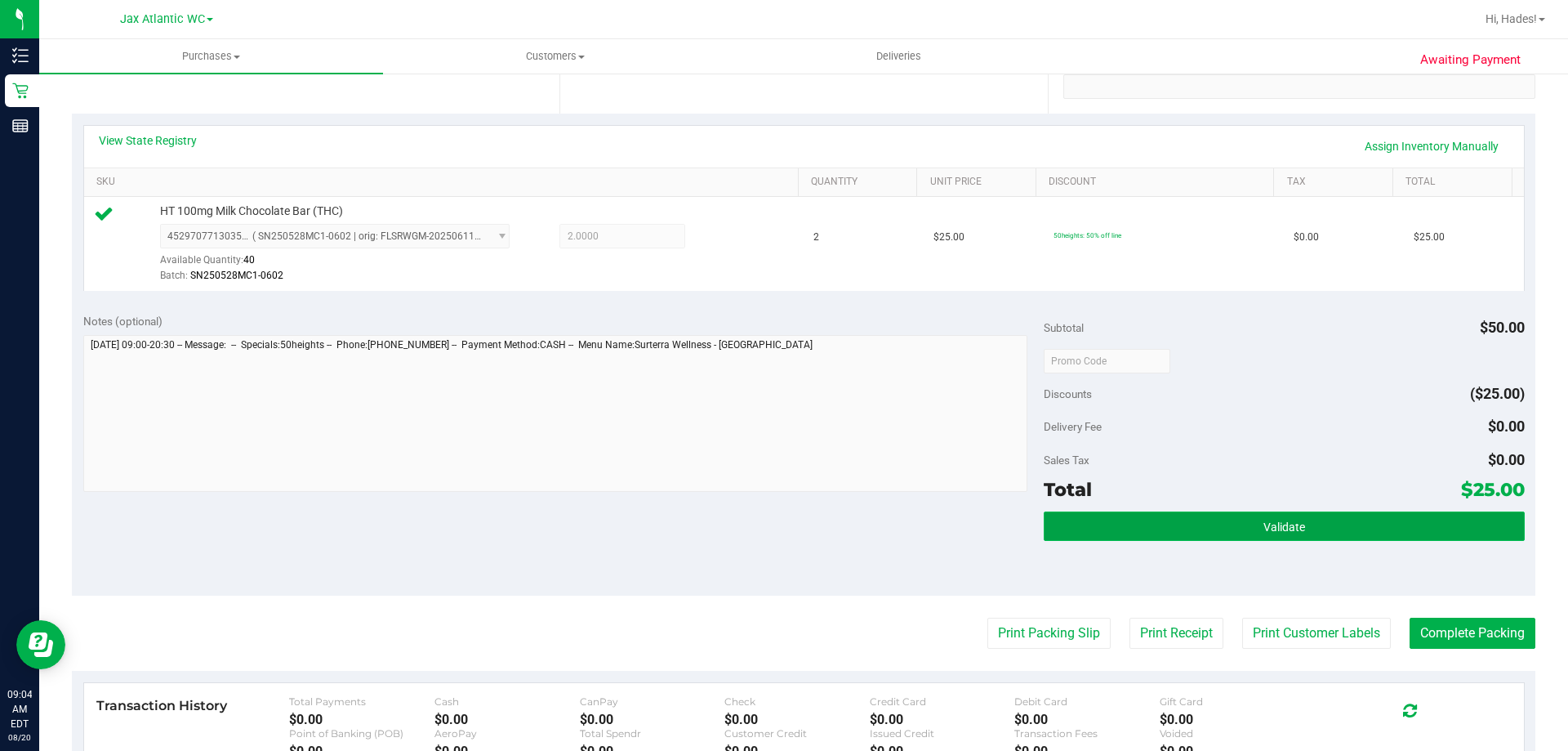
click at [1341, 530] on button "Validate" at bounding box center [1284, 526] width 481 height 30
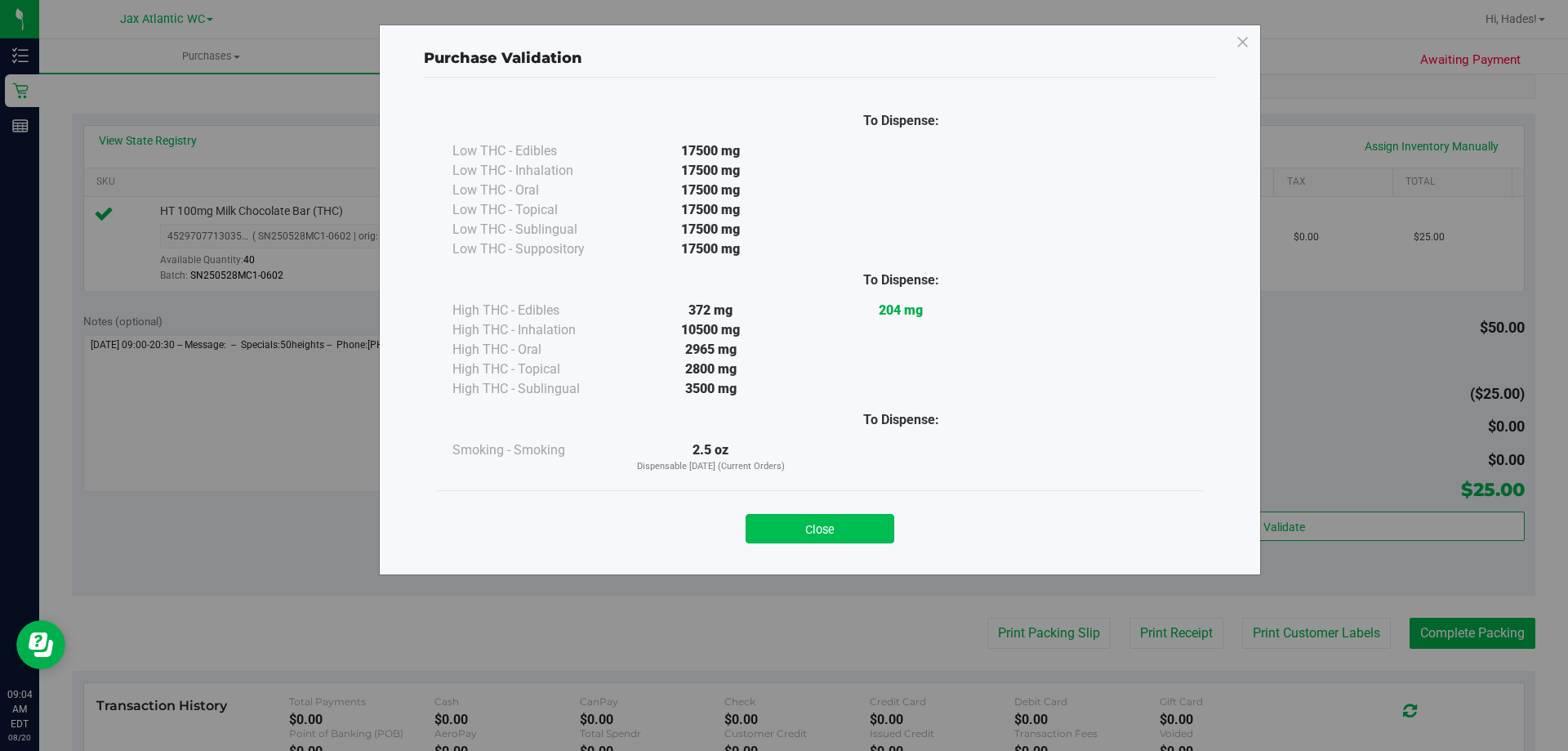
click at [856, 533] on button "Close" at bounding box center [819, 529] width 149 height 30
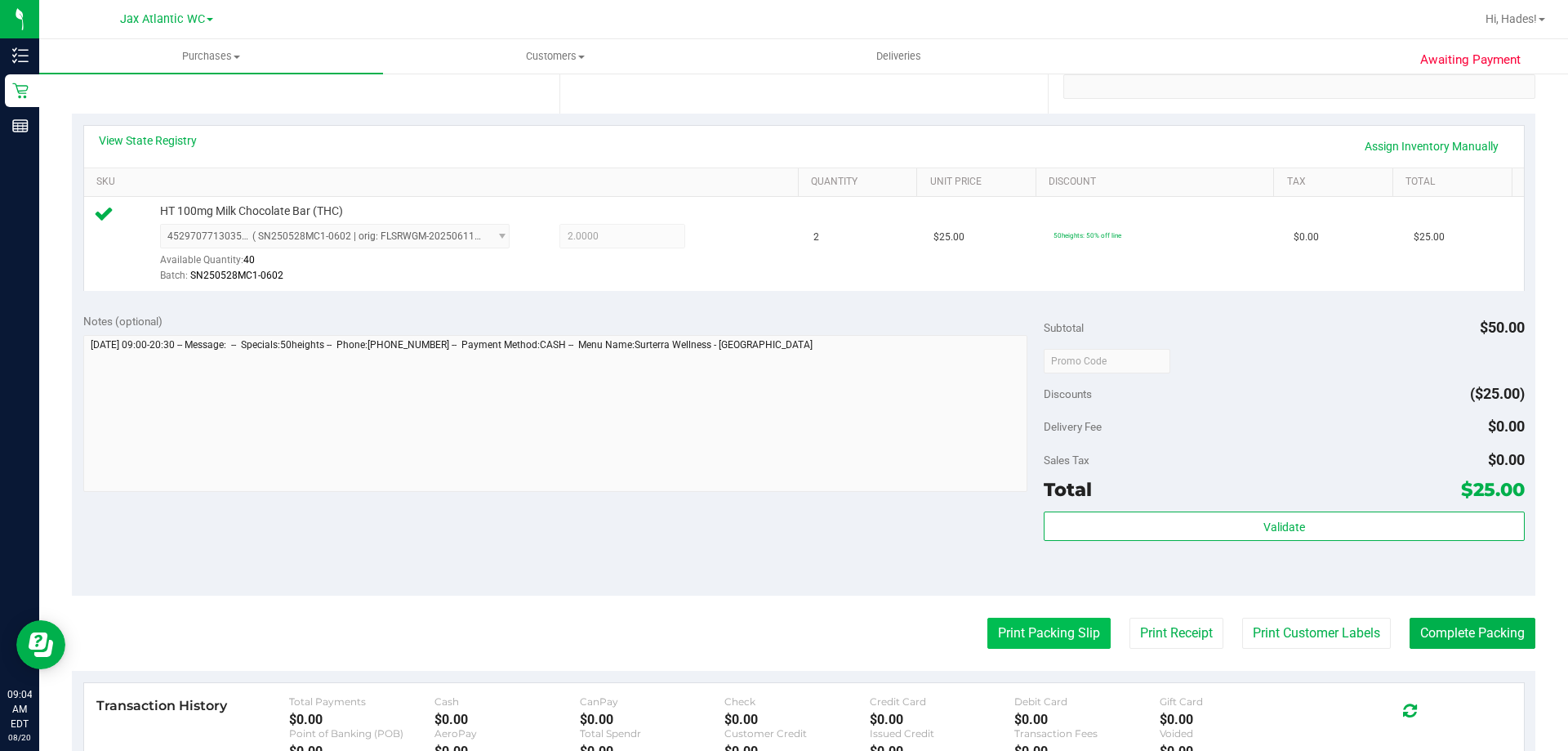
click at [1028, 623] on button "Print Packing Slip" at bounding box center [1048, 634] width 123 height 32
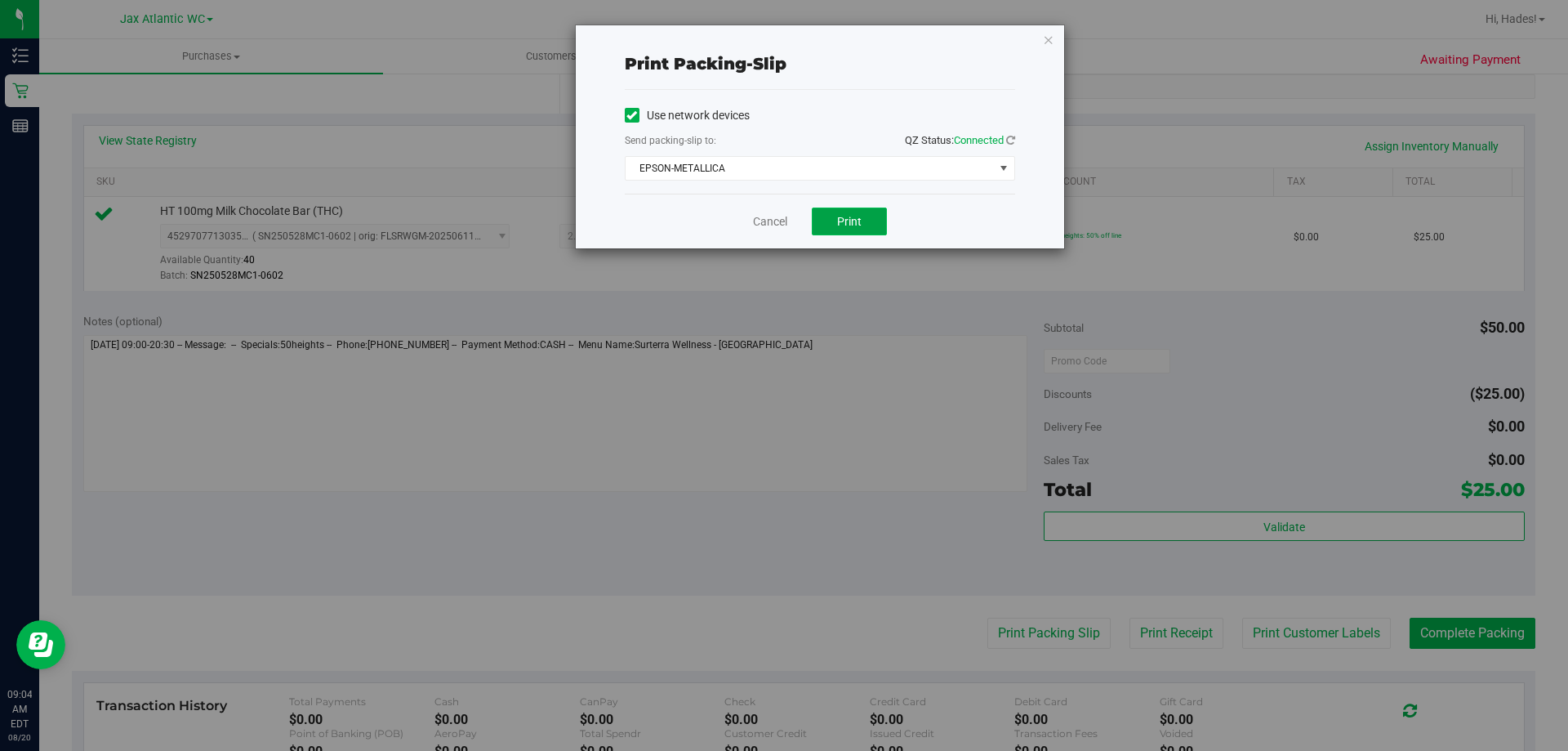
drag, startPoint x: 848, startPoint y: 226, endPoint x: 858, endPoint y: 233, distance: 12.2
click at [852, 228] on span "Print" at bounding box center [849, 221] width 25 height 13
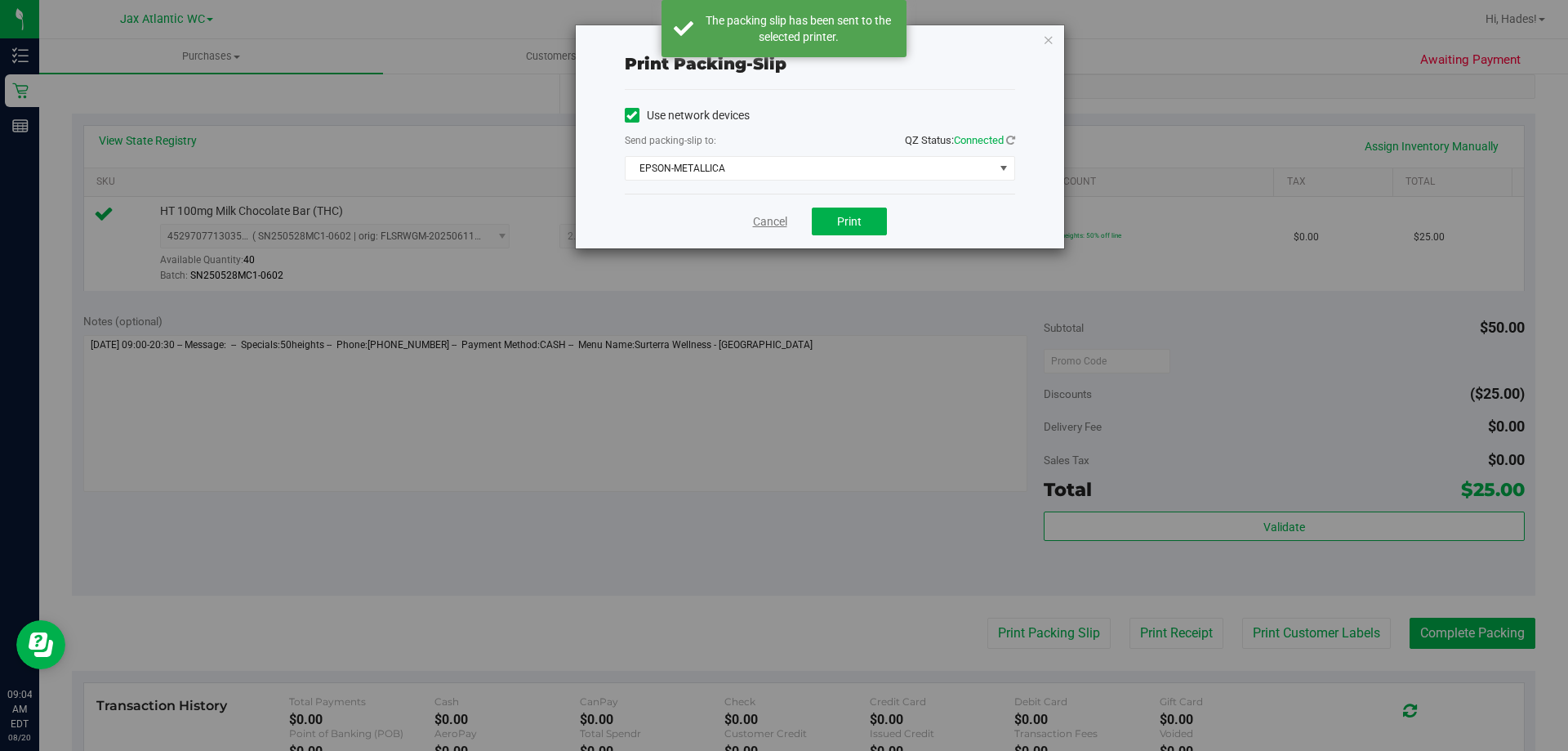
click at [765, 223] on link "Cancel" at bounding box center [770, 221] width 34 height 17
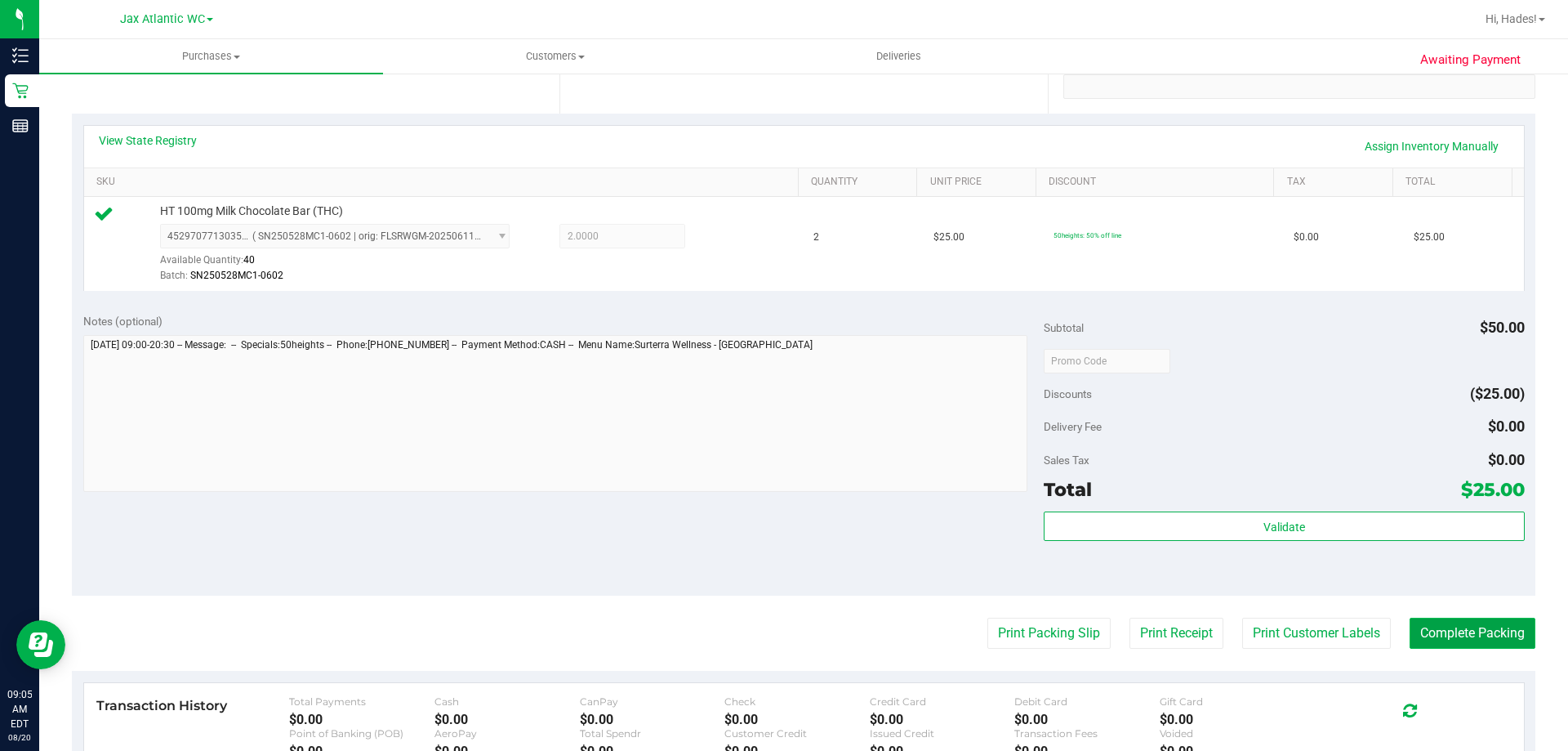
click at [1488, 644] on button "Complete Packing" at bounding box center [1472, 634] width 126 height 32
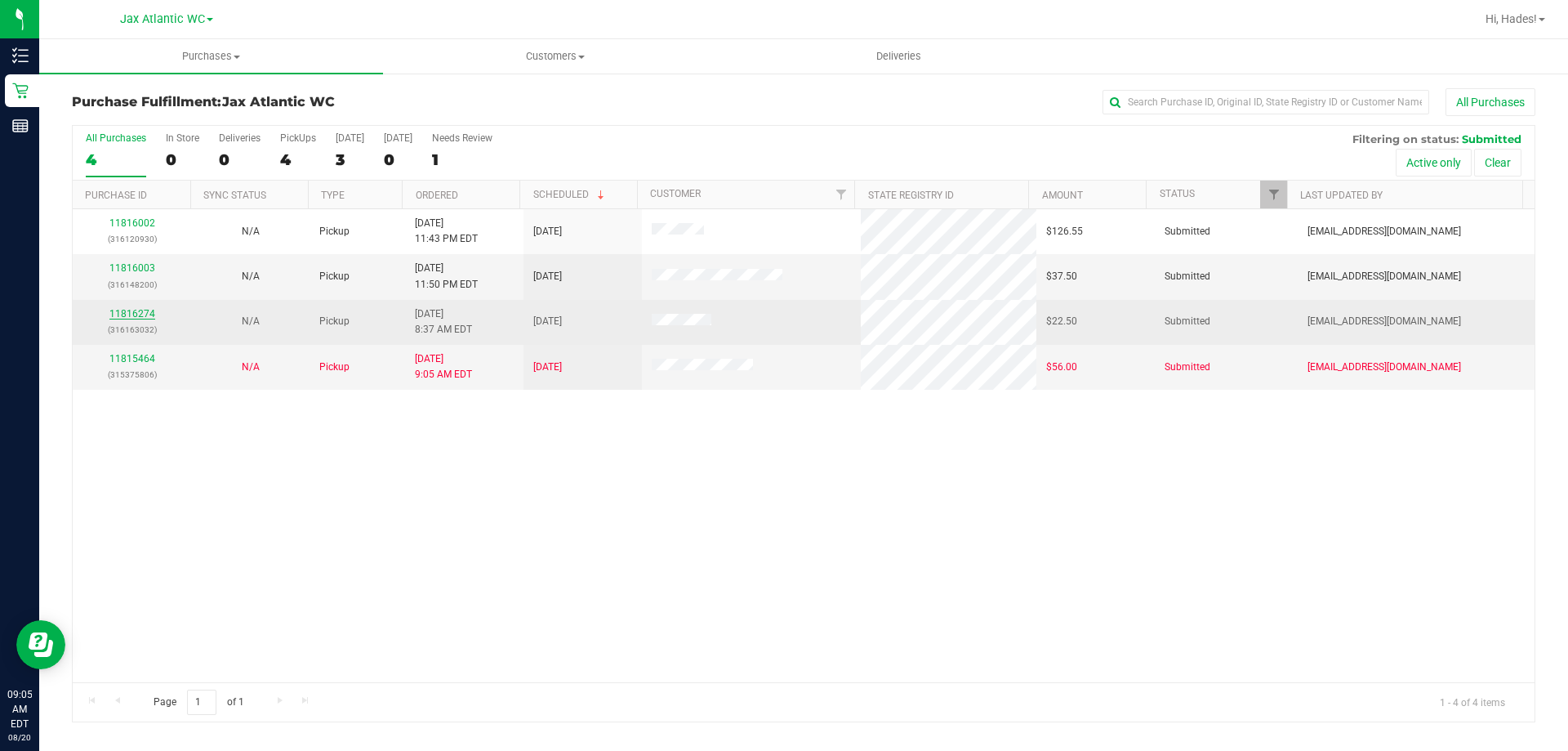
click at [130, 311] on link "11816274" at bounding box center [132, 314] width 45 height 12
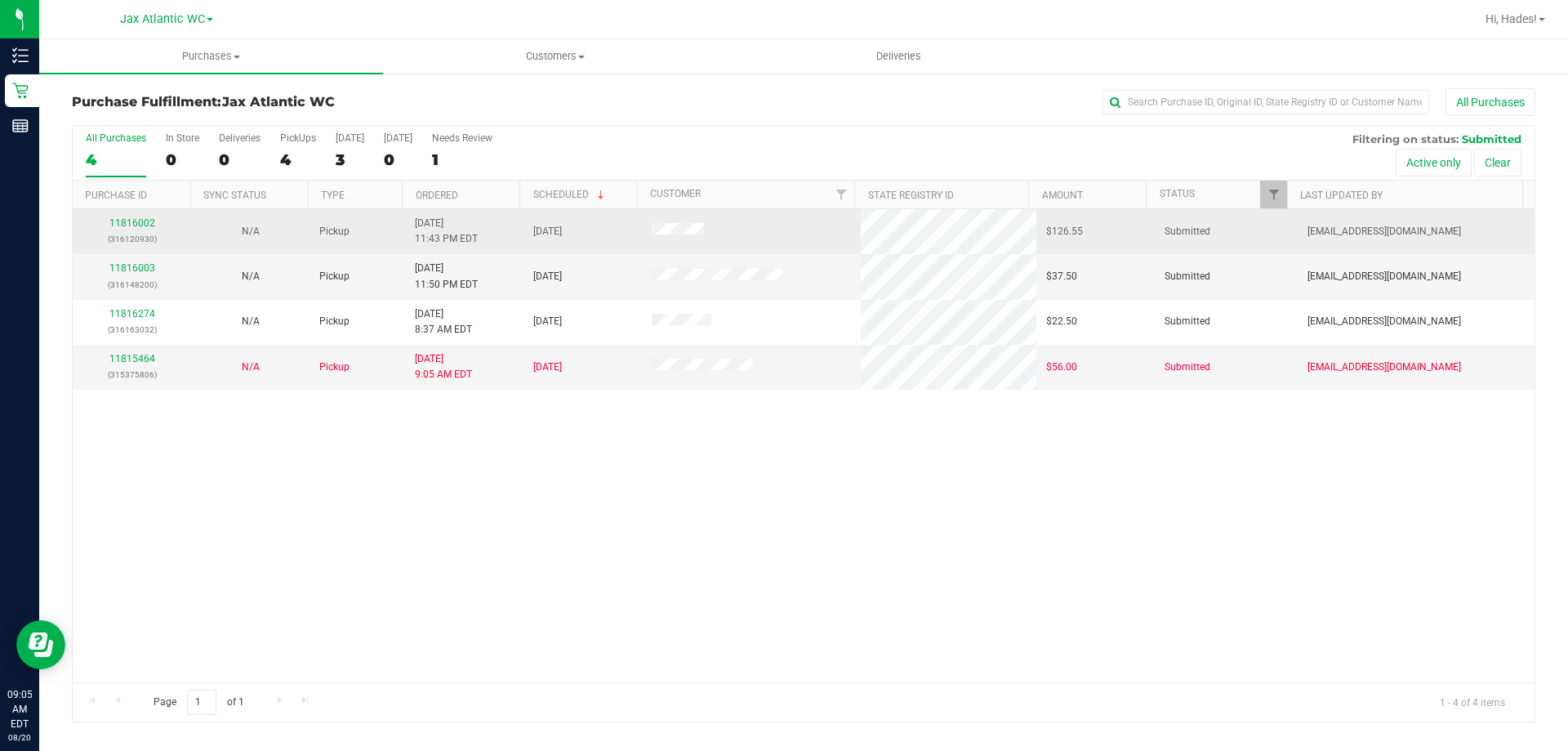
click at [113, 216] on div "11816002 (316120930)" at bounding box center [132, 232] width 98 height 32
click at [119, 221] on link "11816002" at bounding box center [132, 224] width 45 height 12
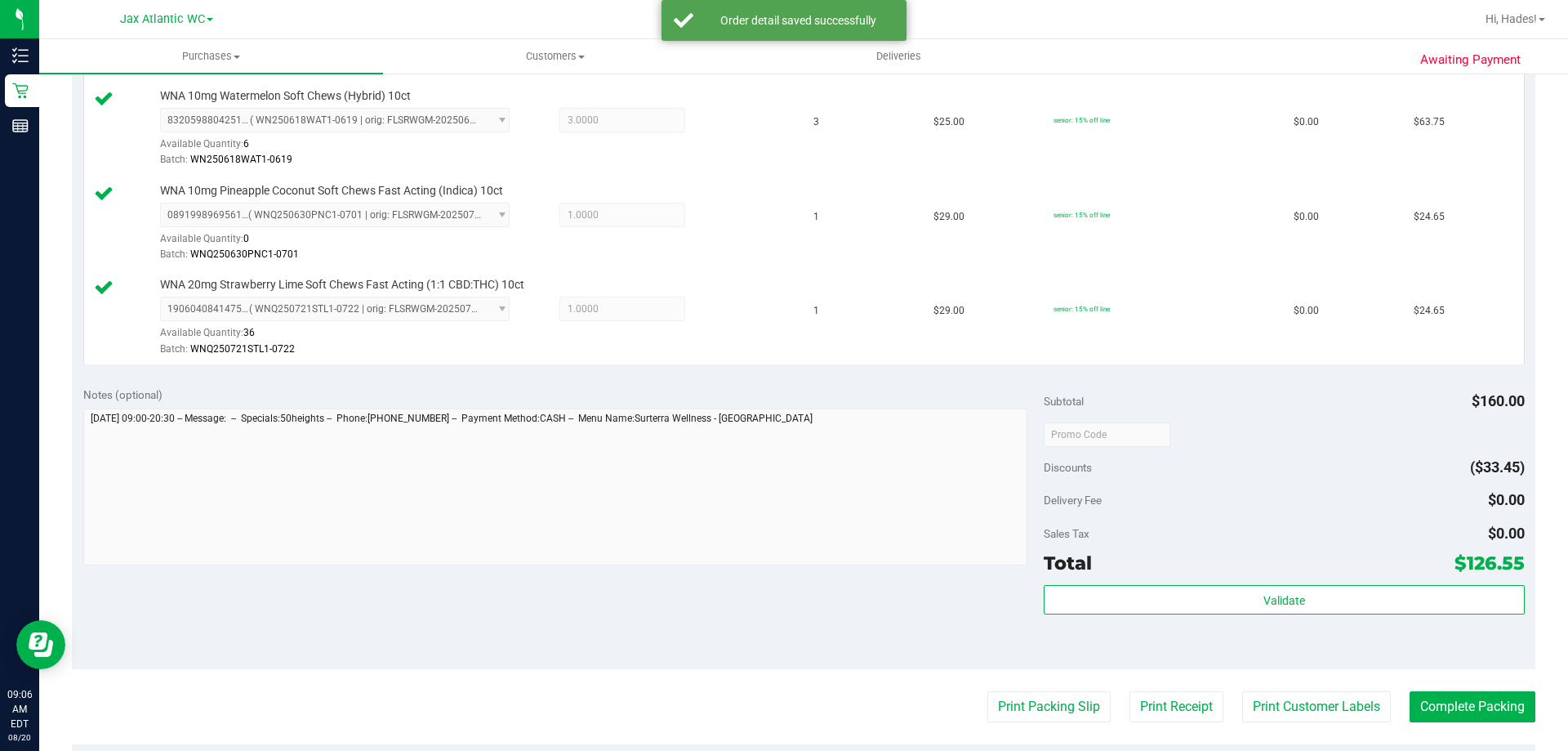
scroll to position [572, 0]
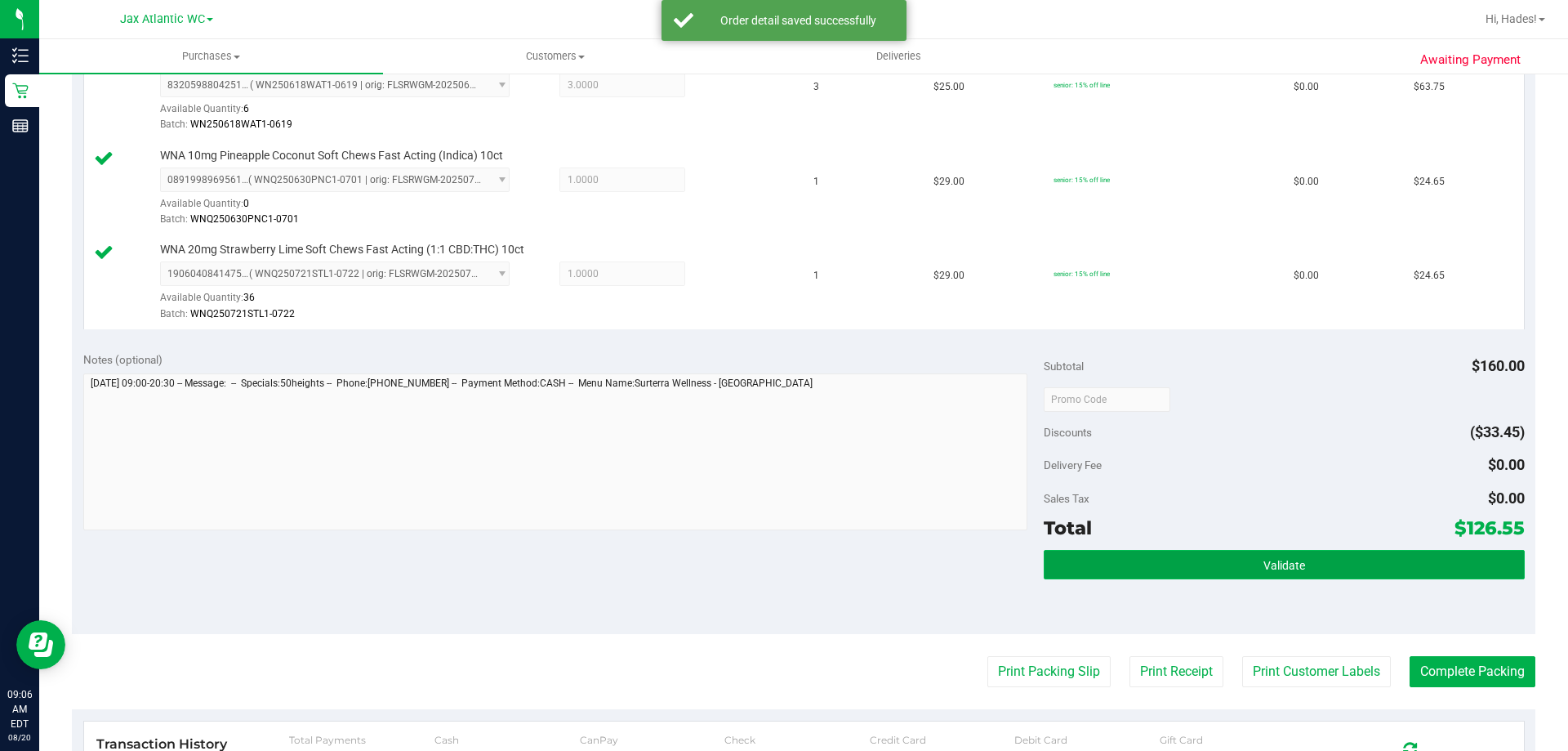
click at [1184, 574] on button "Validate" at bounding box center [1284, 565] width 481 height 30
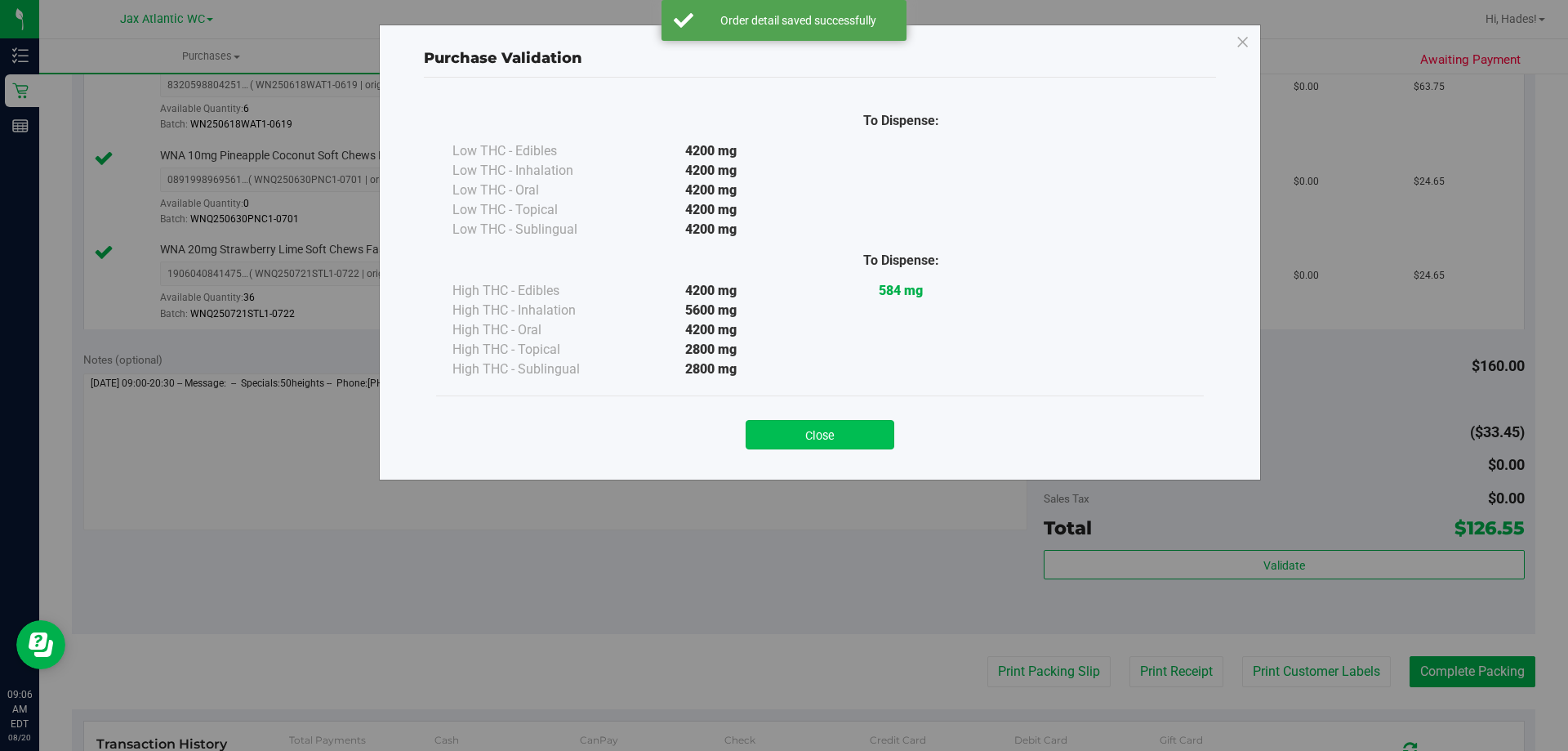
click at [826, 443] on button "Close" at bounding box center [819, 435] width 149 height 30
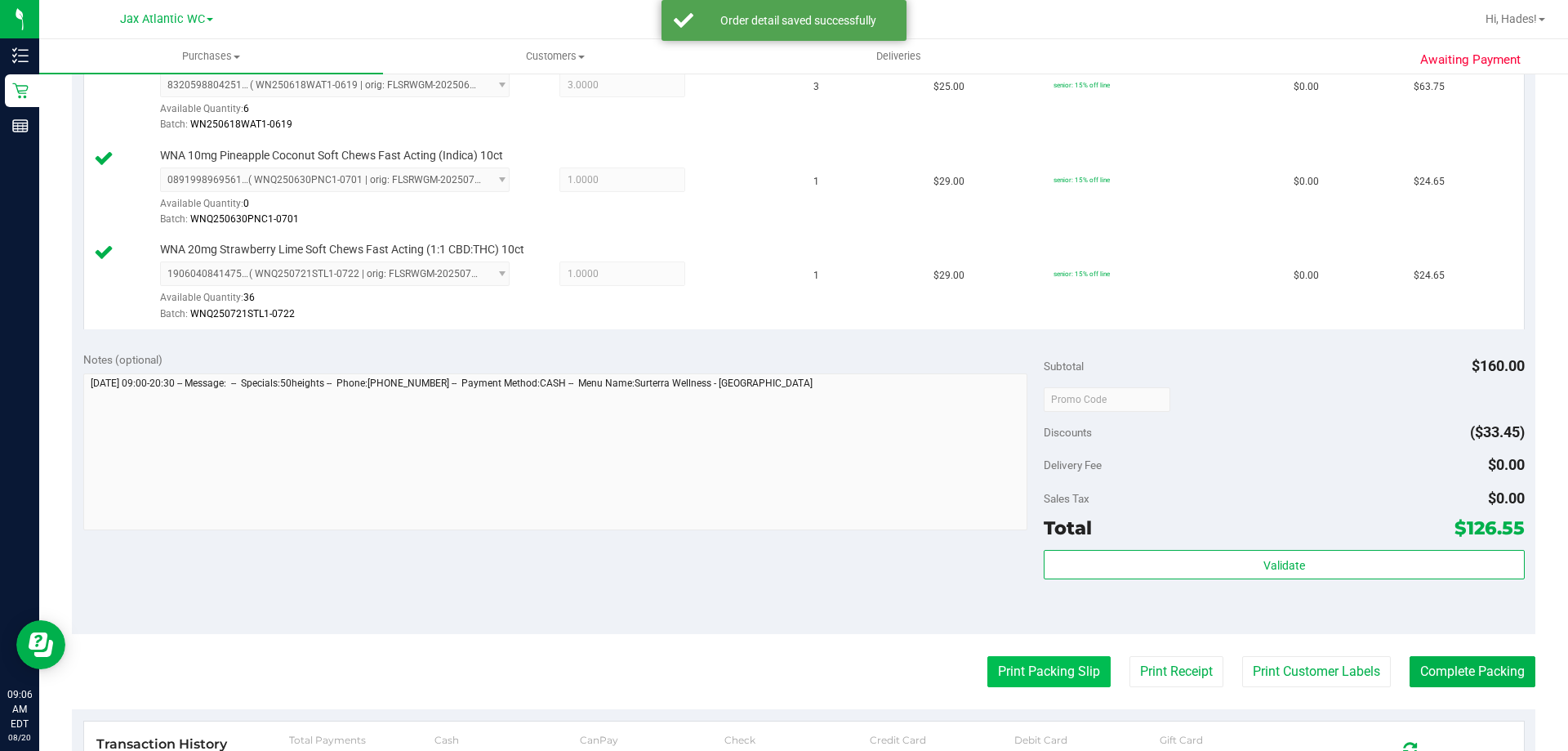
click at [1026, 669] on button "Print Packing Slip" at bounding box center [1048, 672] width 123 height 32
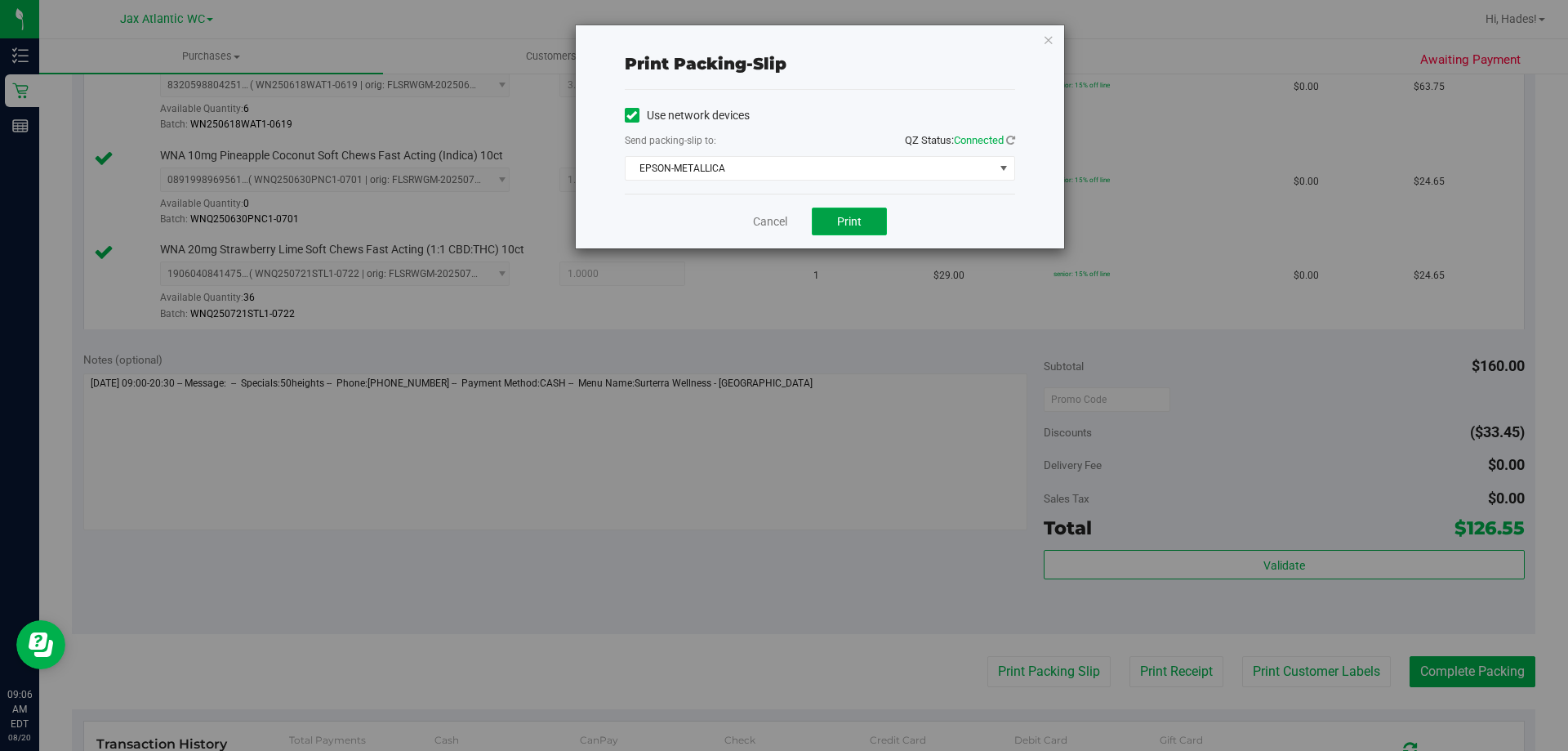
click at [855, 225] on span "Print" at bounding box center [849, 221] width 25 height 13
click at [757, 208] on div "Cancel Print" at bounding box center [819, 222] width 390 height 55
click at [765, 224] on link "Cancel" at bounding box center [770, 221] width 34 height 17
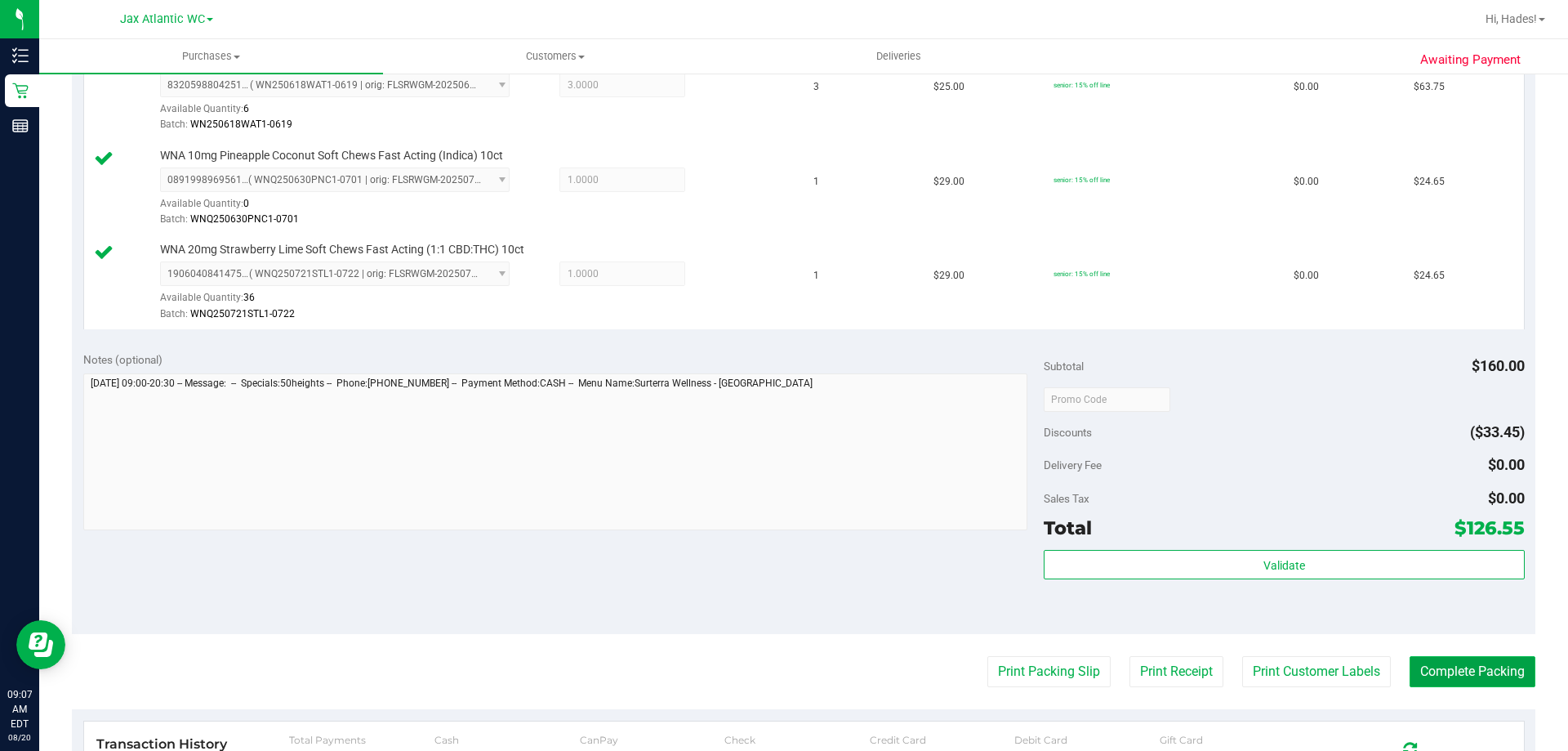
click at [1472, 673] on button "Complete Packing" at bounding box center [1472, 672] width 126 height 32
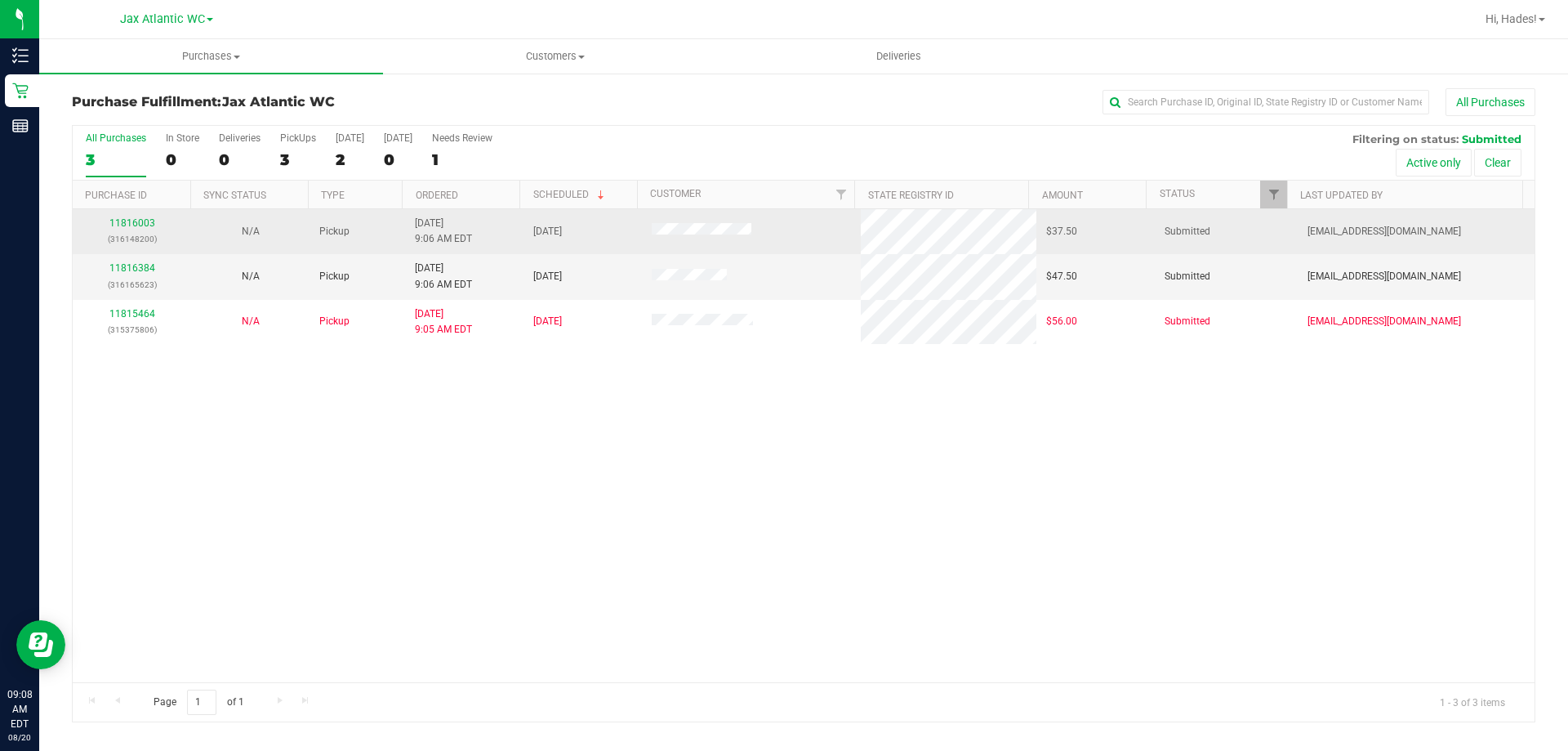
click at [143, 230] on div "11816003 (316148200)" at bounding box center [132, 232] width 98 height 32
click at [140, 223] on link "11816003" at bounding box center [132, 224] width 45 height 12
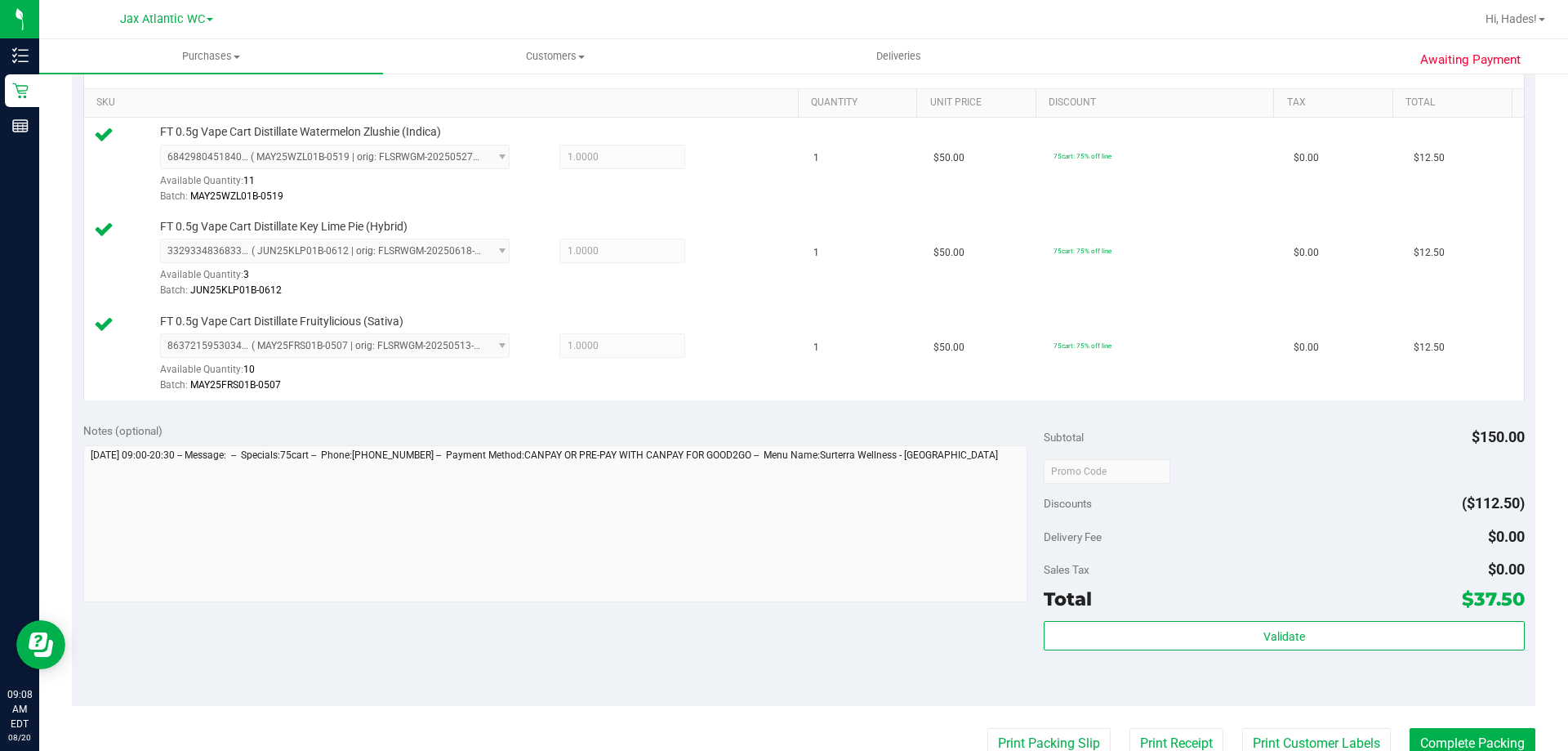
scroll to position [775, 0]
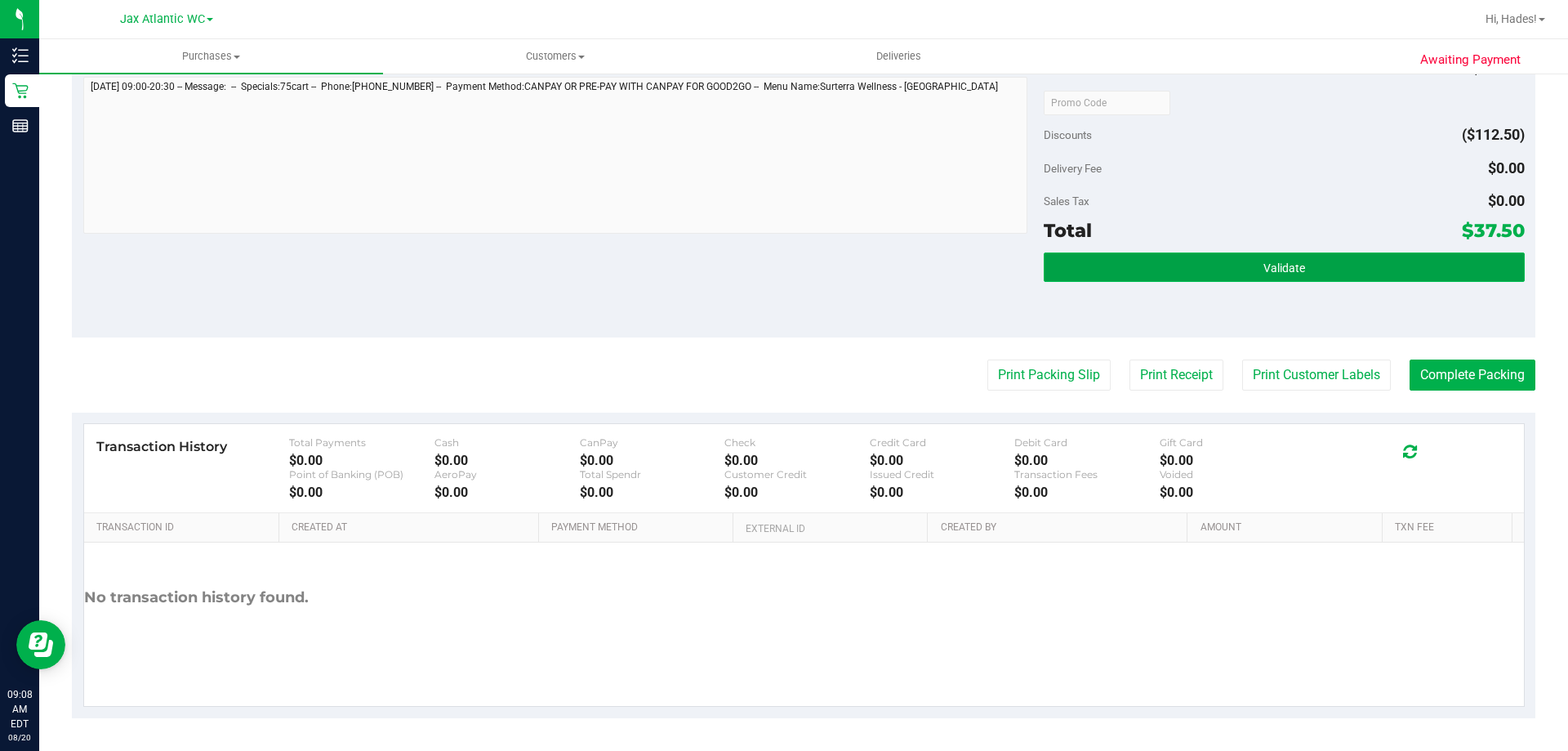
click at [1110, 274] on button "Validate" at bounding box center [1284, 267] width 481 height 30
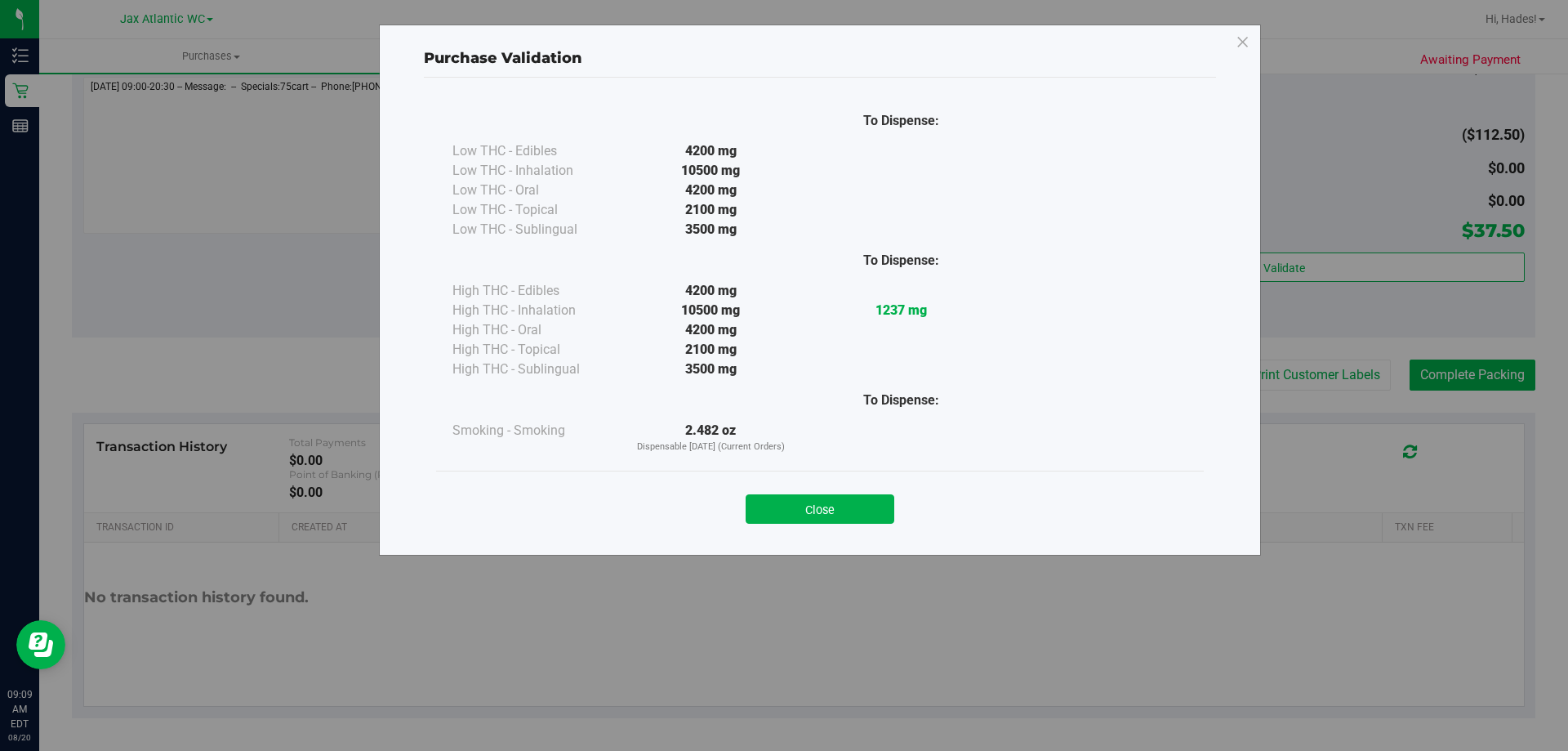
click at [799, 505] on button "Close" at bounding box center [819, 510] width 149 height 30
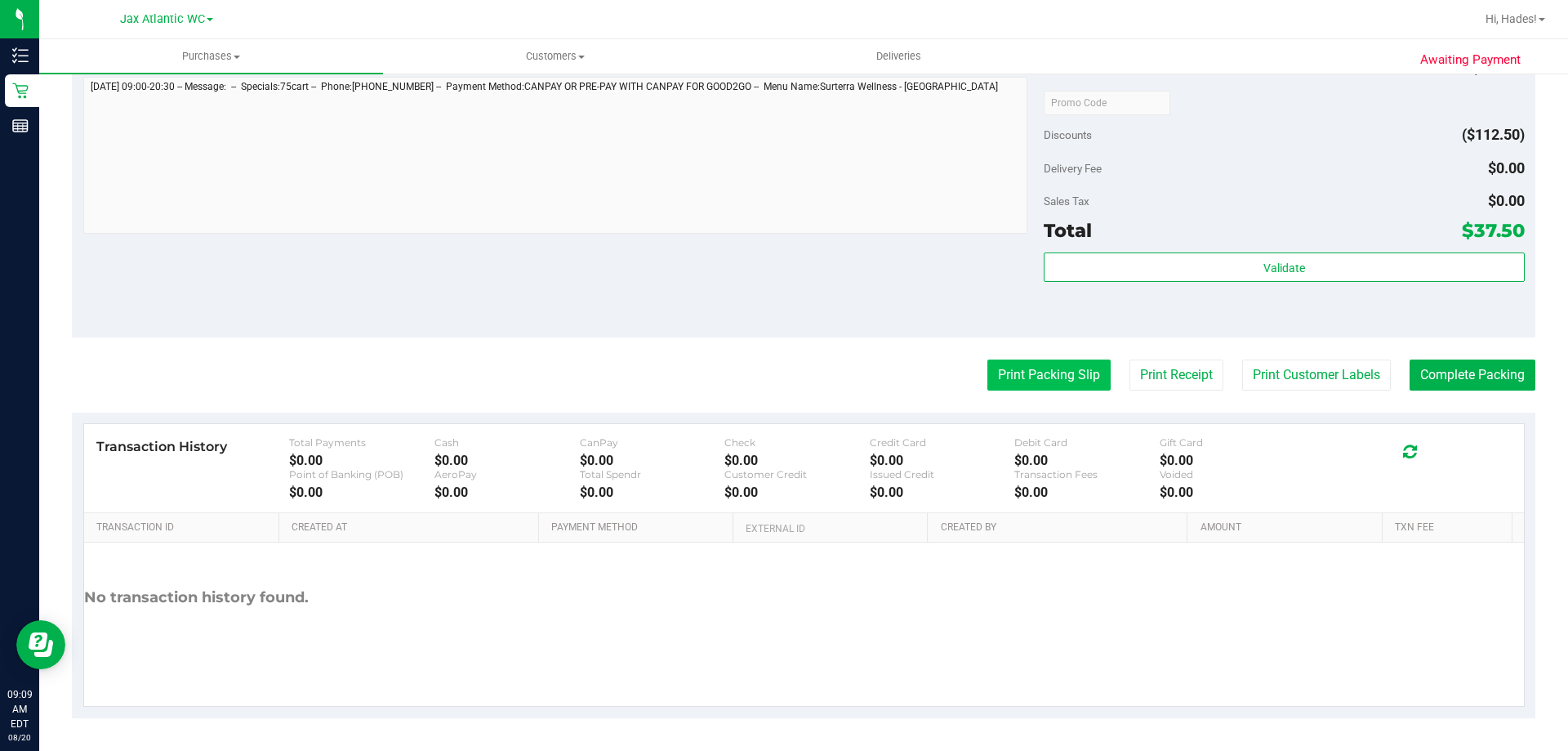
click at [1030, 378] on button "Print Packing Slip" at bounding box center [1048, 376] width 123 height 32
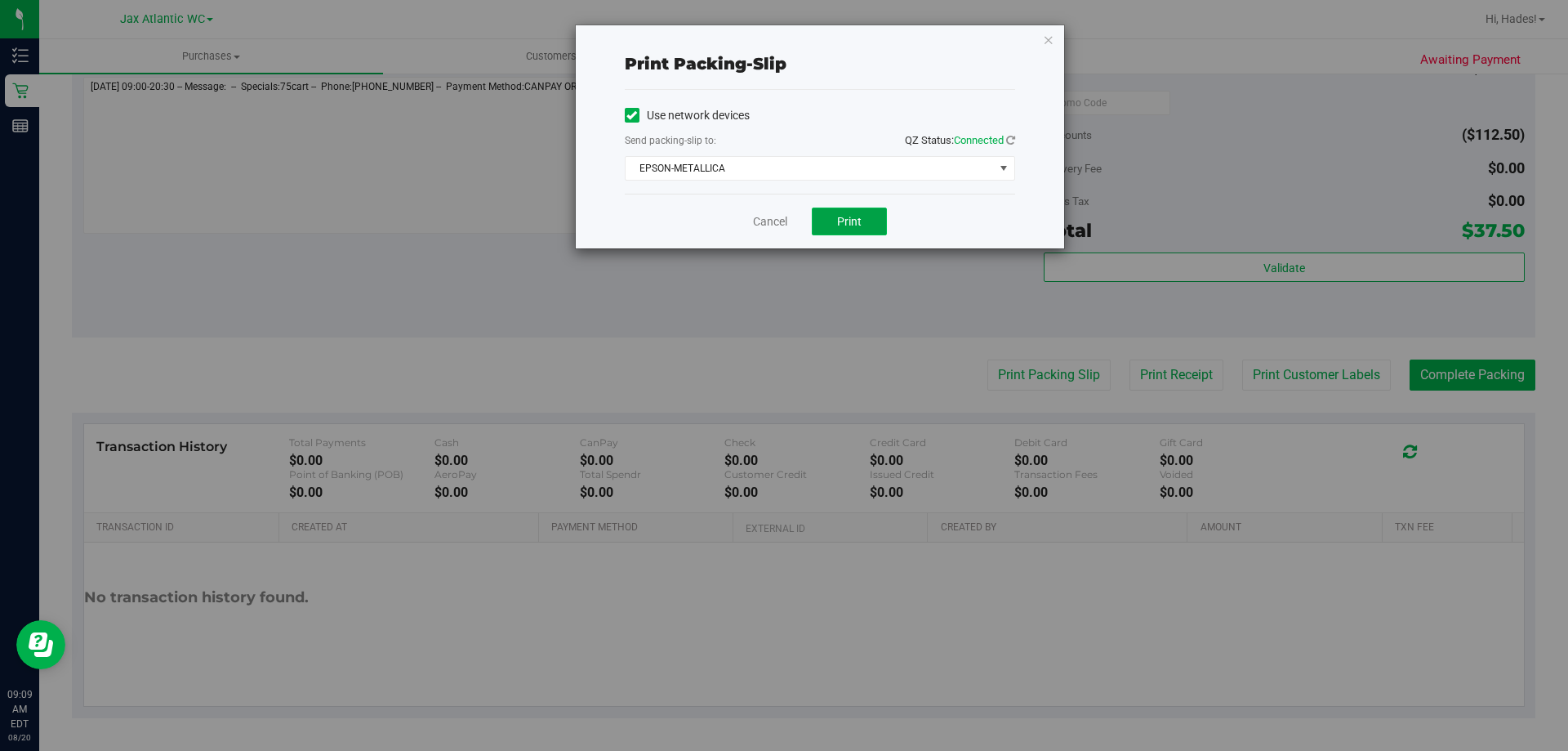
click at [876, 219] on button "Print" at bounding box center [849, 222] width 75 height 28
click at [776, 218] on link "Cancel" at bounding box center [770, 221] width 34 height 17
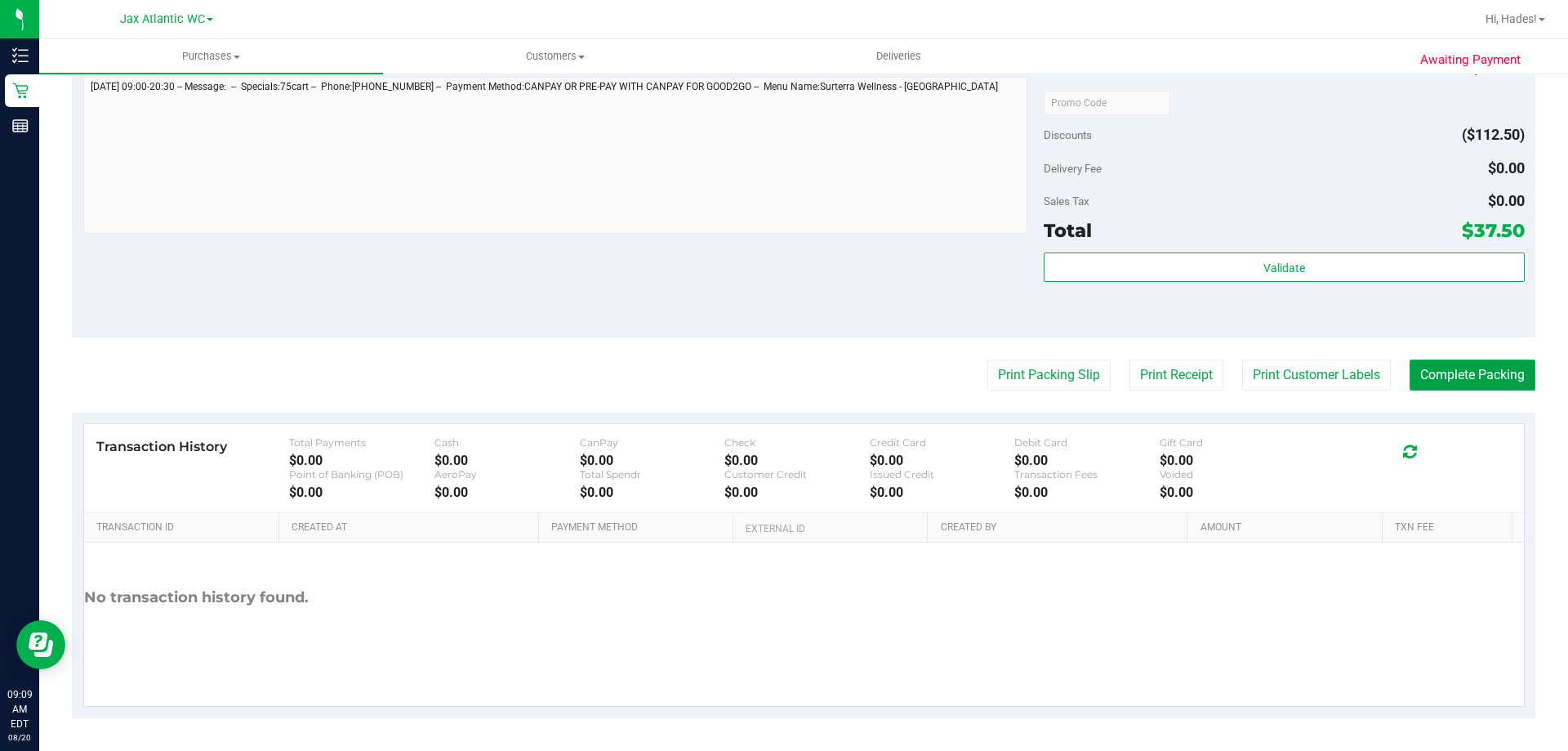
drag, startPoint x: 1449, startPoint y: 380, endPoint x: 1453, endPoint y: 371, distance: 9.8
click at [1450, 380] on button "Complete Packing" at bounding box center [1472, 376] width 126 height 32
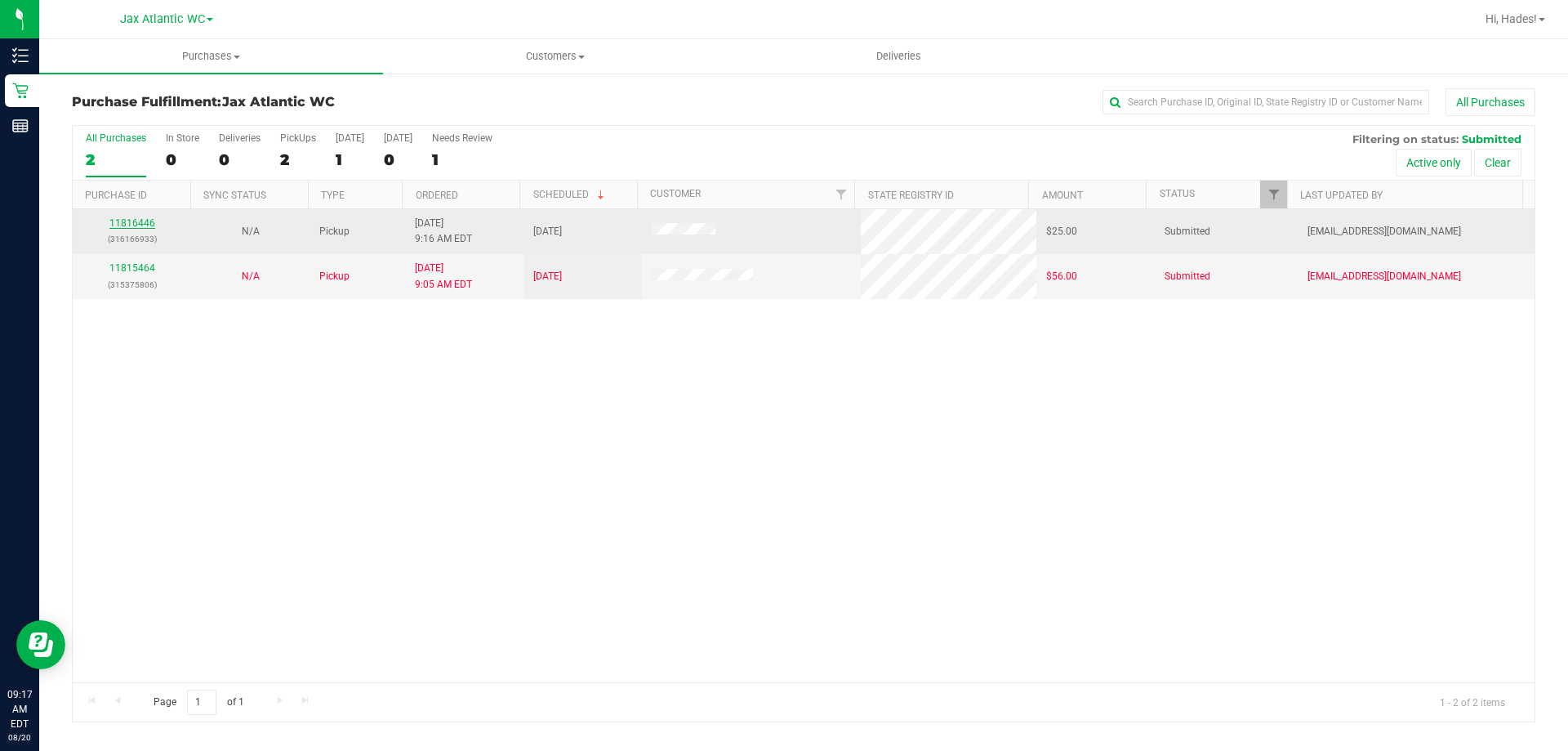
click at [147, 223] on link "11816446" at bounding box center [132, 224] width 45 height 12
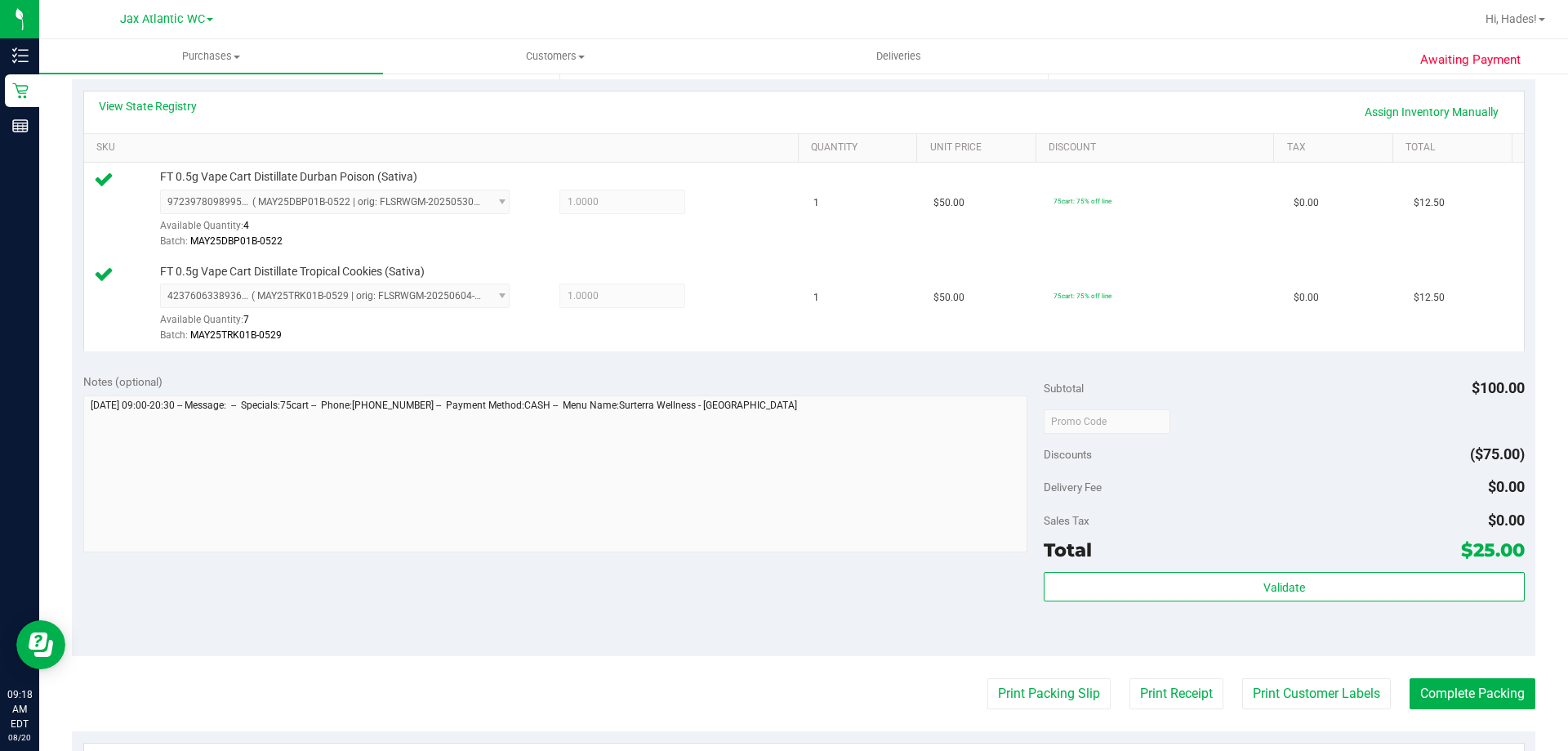
scroll to position [409, 0]
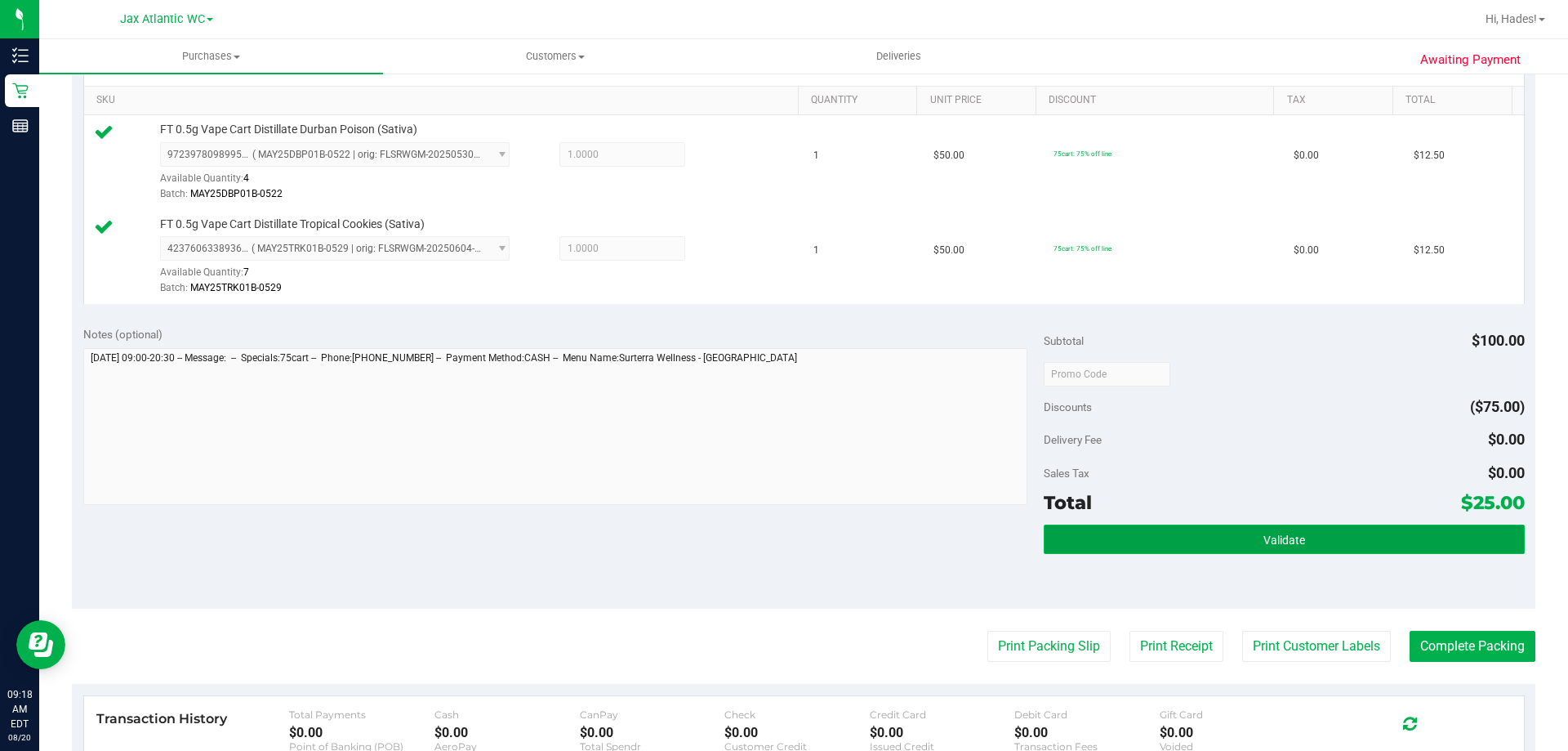
click at [1313, 547] on button "Validate" at bounding box center [1284, 539] width 481 height 30
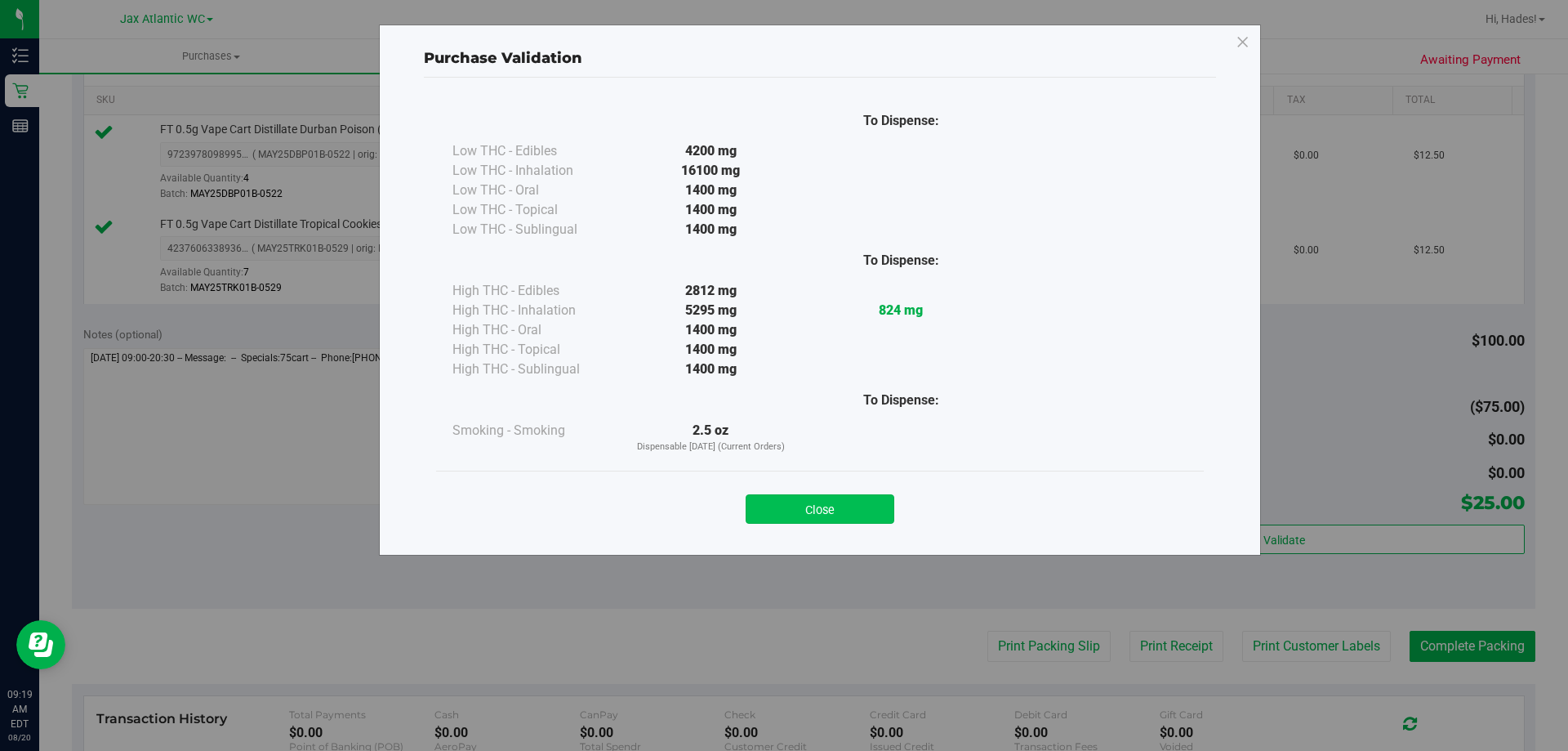
click at [839, 504] on button "Close" at bounding box center [819, 510] width 149 height 30
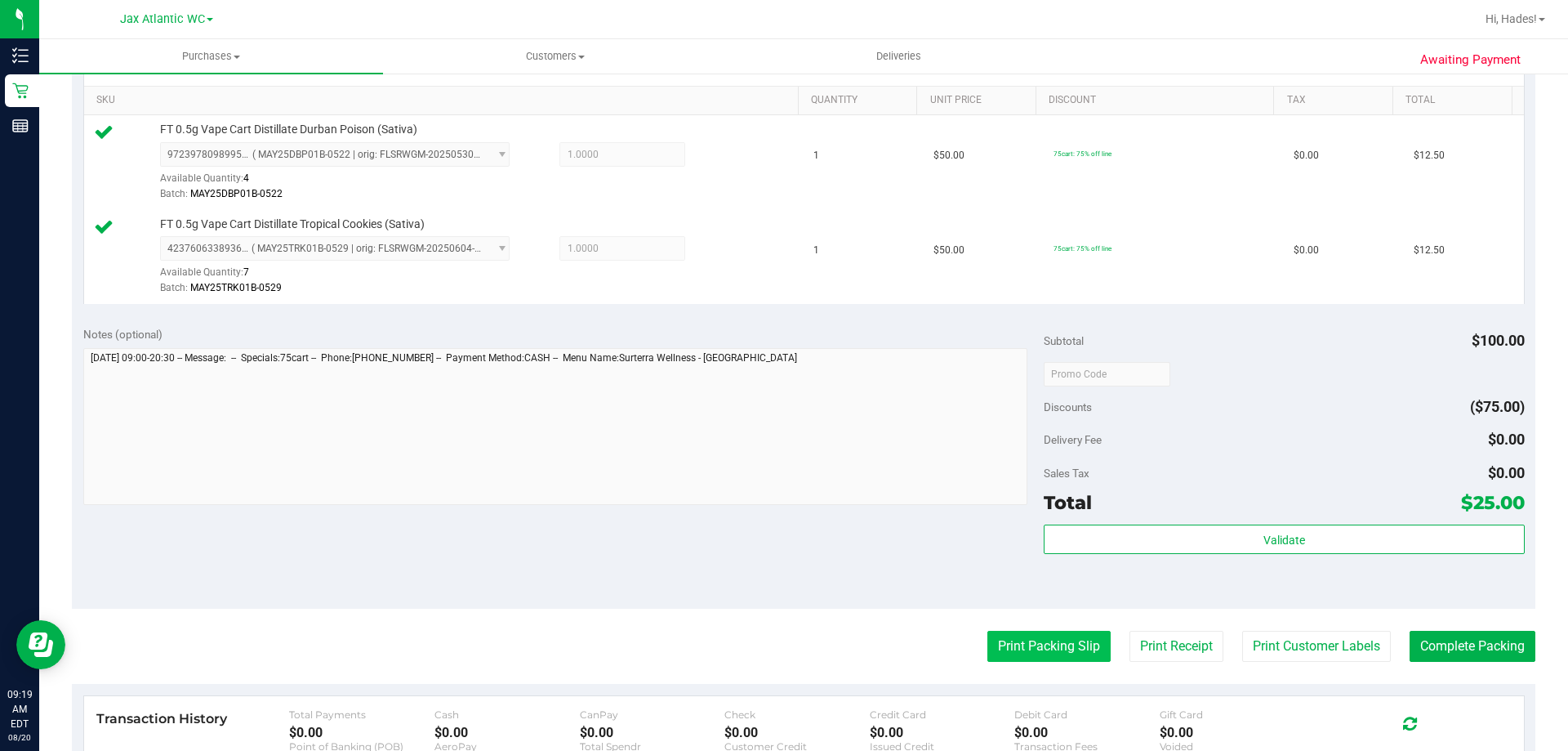
click at [1006, 635] on button "Print Packing Slip" at bounding box center [1048, 647] width 123 height 32
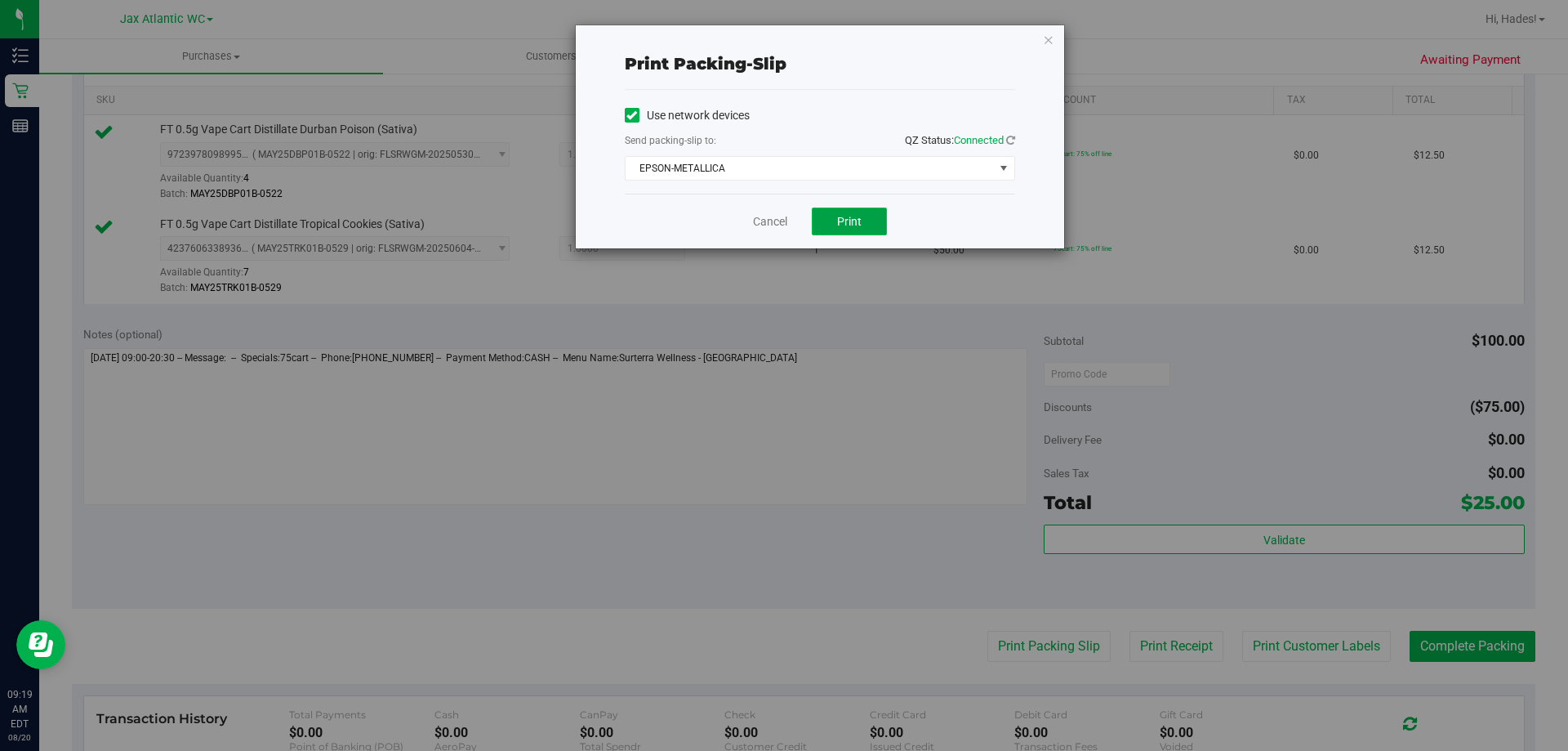
click at [868, 220] on button "Print" at bounding box center [849, 222] width 75 height 28
drag, startPoint x: 772, startPoint y: 223, endPoint x: 811, endPoint y: 251, distance: 48.0
click at [772, 224] on link "Cancel" at bounding box center [770, 221] width 34 height 17
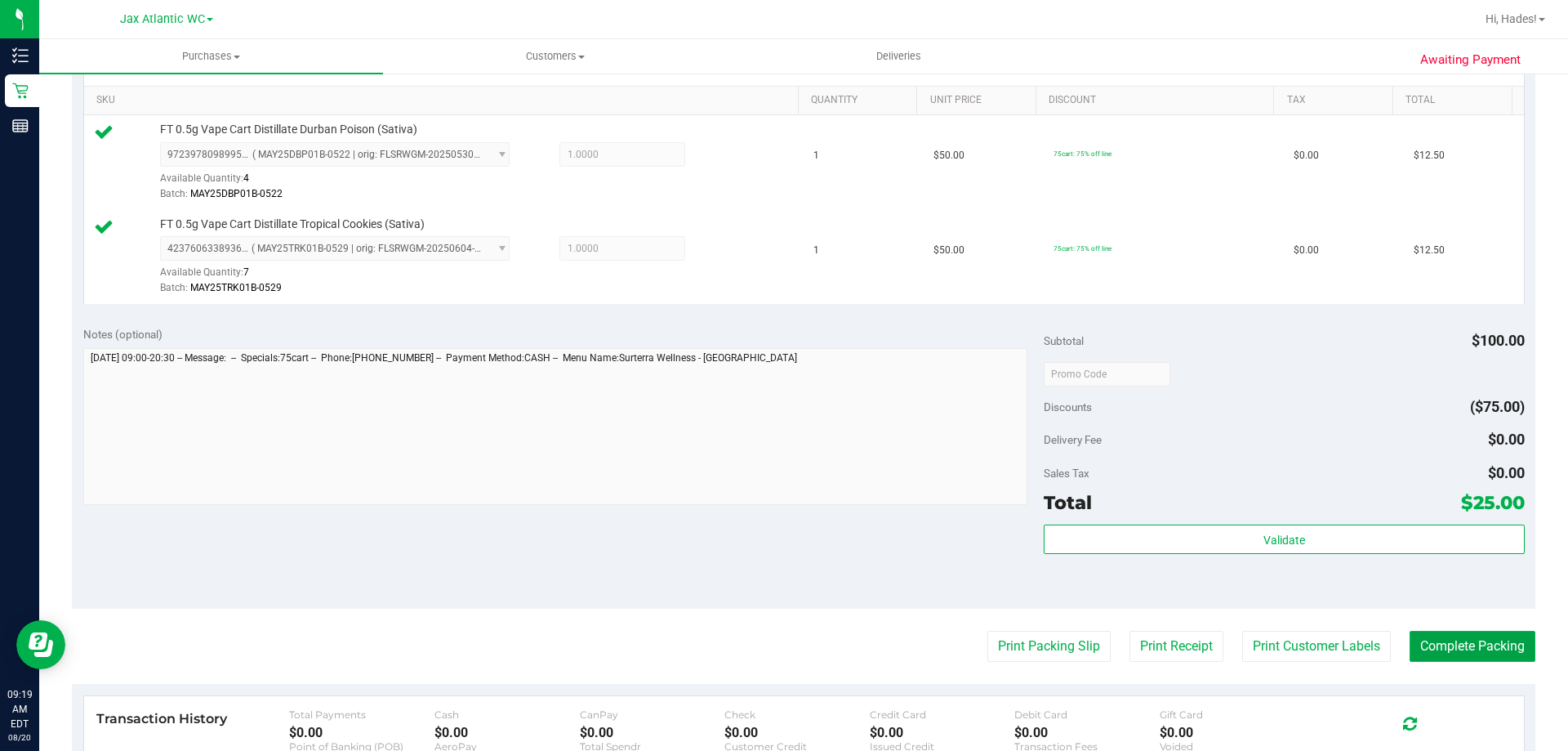
click at [1478, 652] on button "Complete Packing" at bounding box center [1472, 647] width 126 height 32
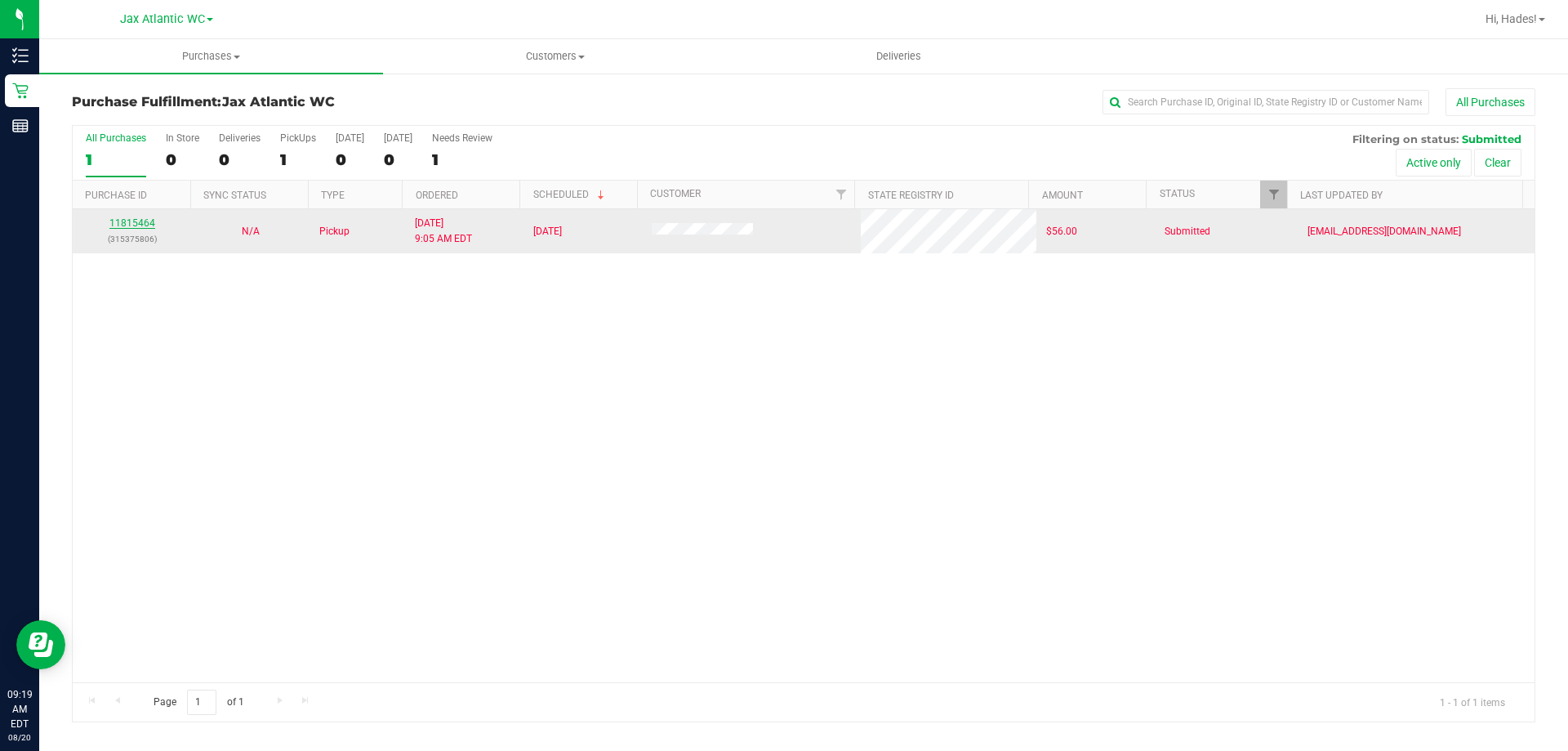
click at [141, 223] on link "11815464" at bounding box center [132, 224] width 45 height 12
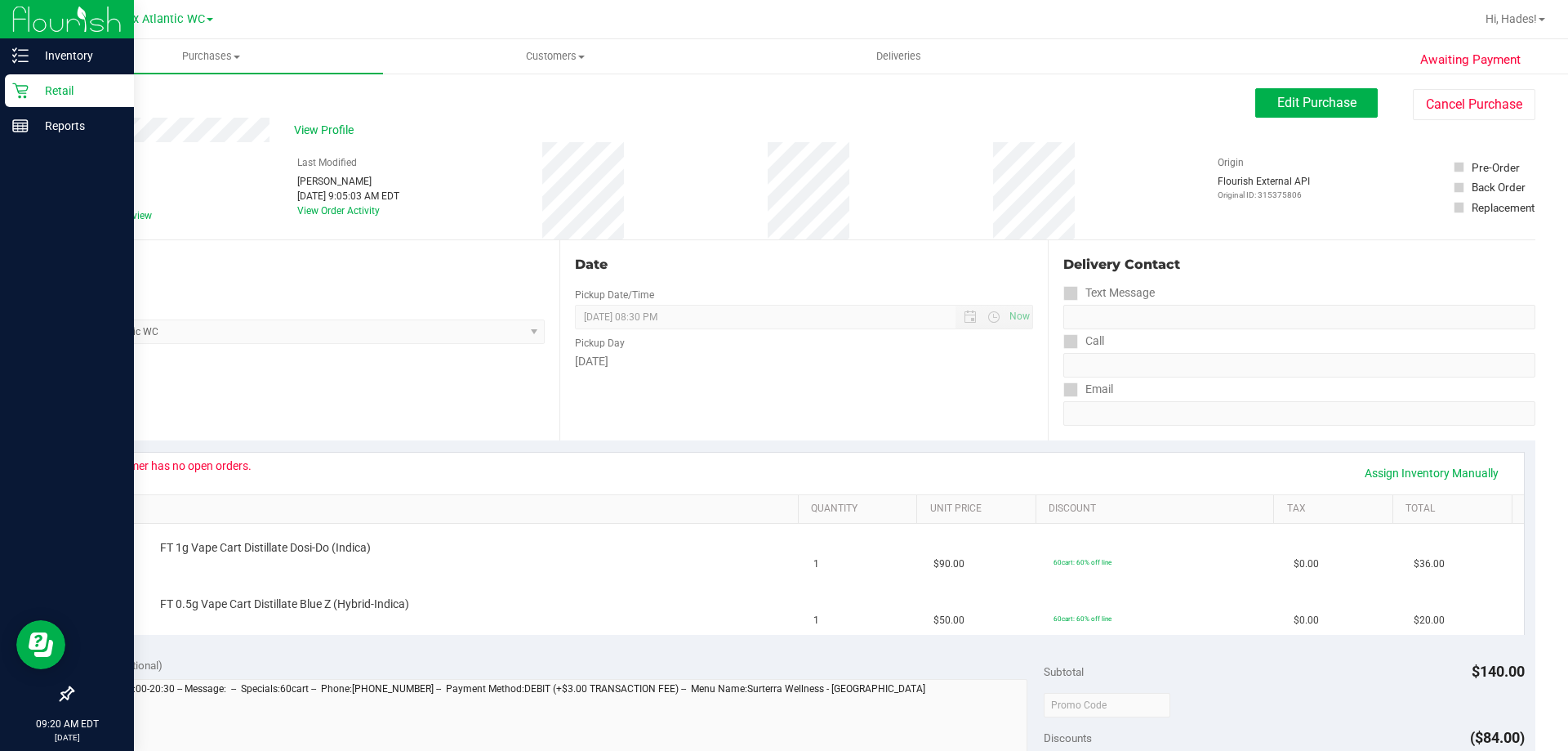
click at [15, 94] on icon at bounding box center [20, 91] width 17 height 17
